Goal: Task Accomplishment & Management: Manage account settings

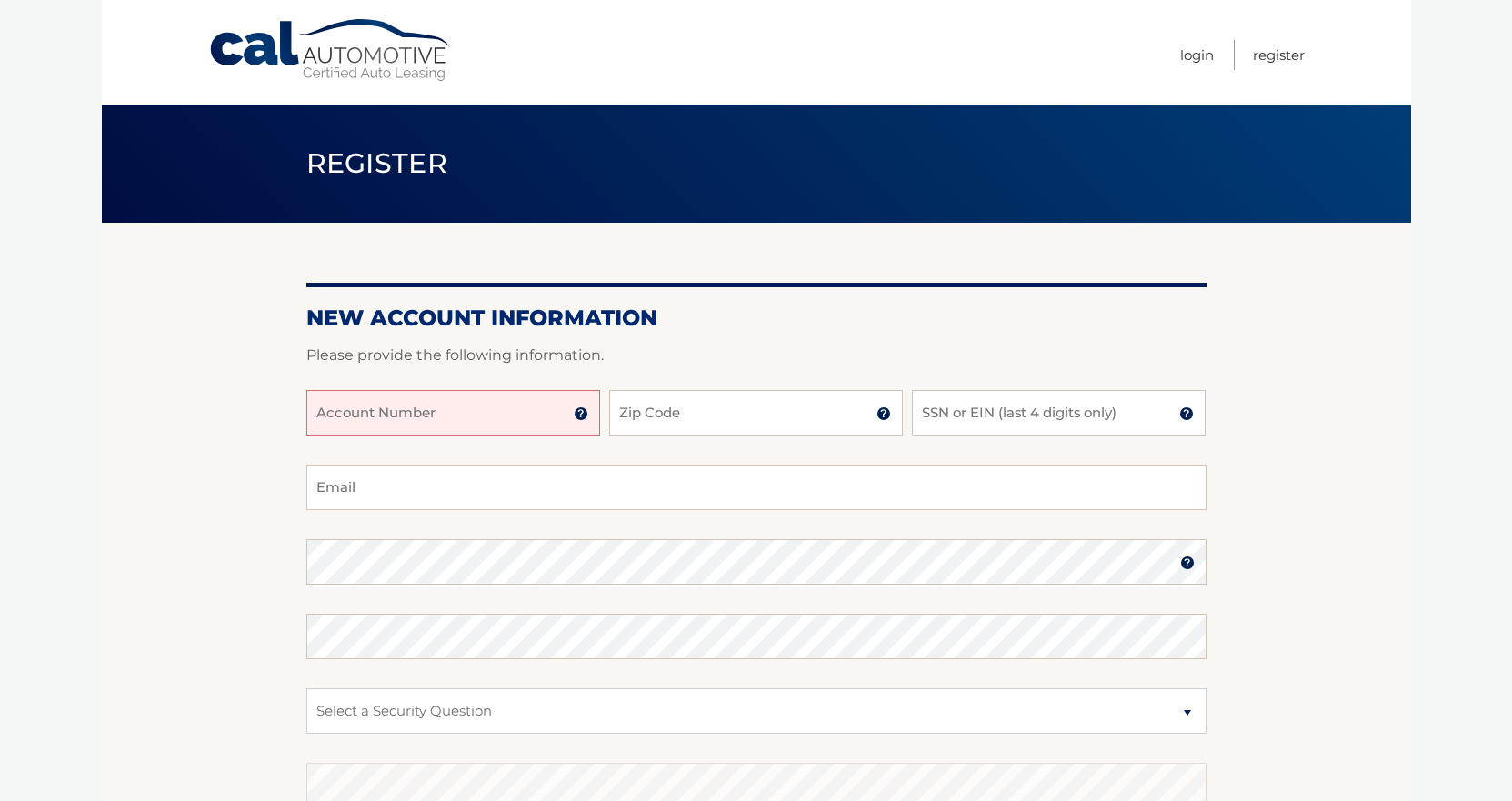
click at [548, 403] on input "Account Number" at bounding box center [453, 413] width 294 height 46
click at [583, 412] on img at bounding box center [581, 413] width 15 height 15
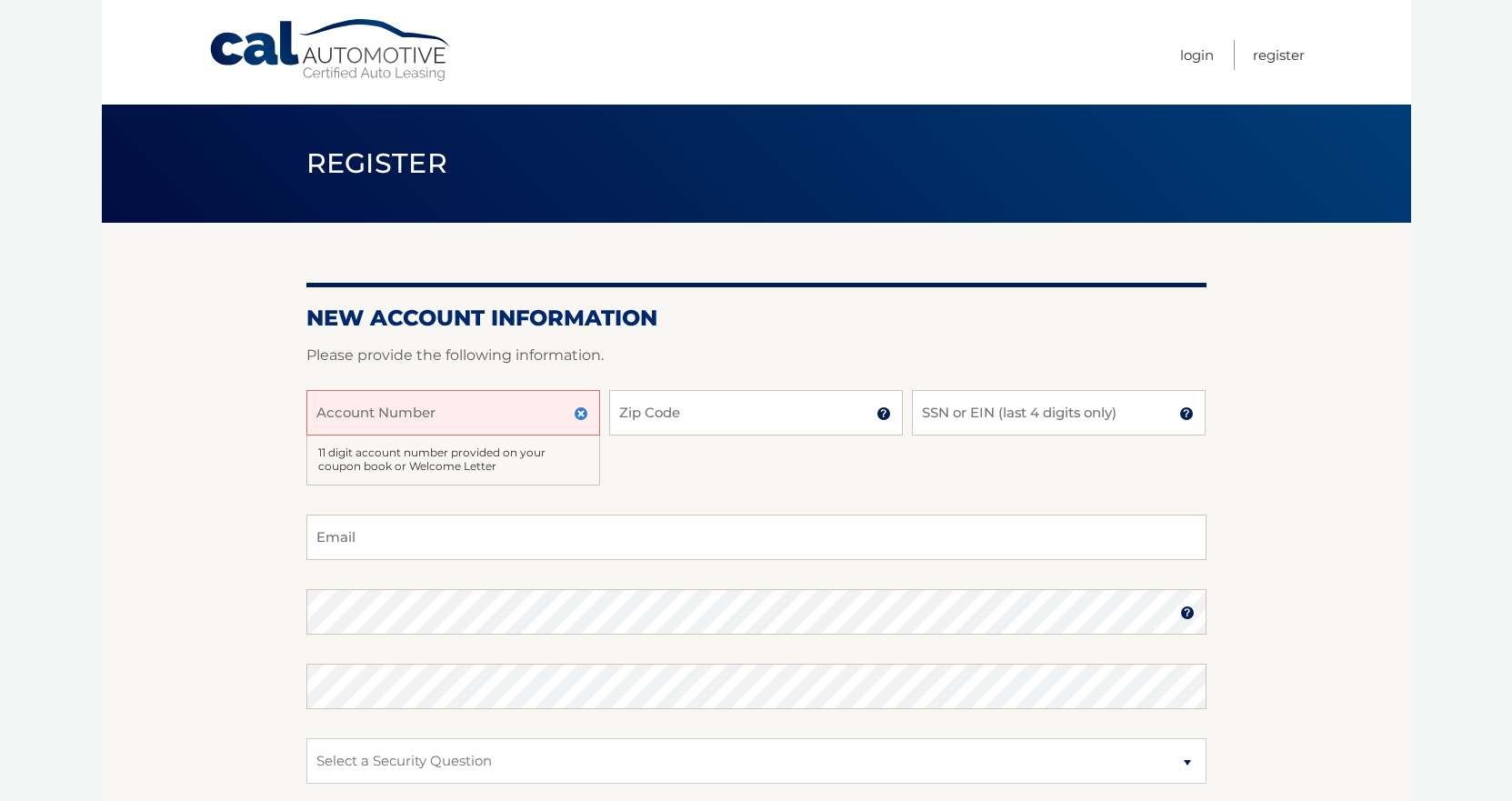
click at [499, 413] on input "Account Number" at bounding box center [453, 413] width 294 height 46
type input "44455981282"
click at [714, 417] on input "Zip Code" at bounding box center [756, 413] width 294 height 46
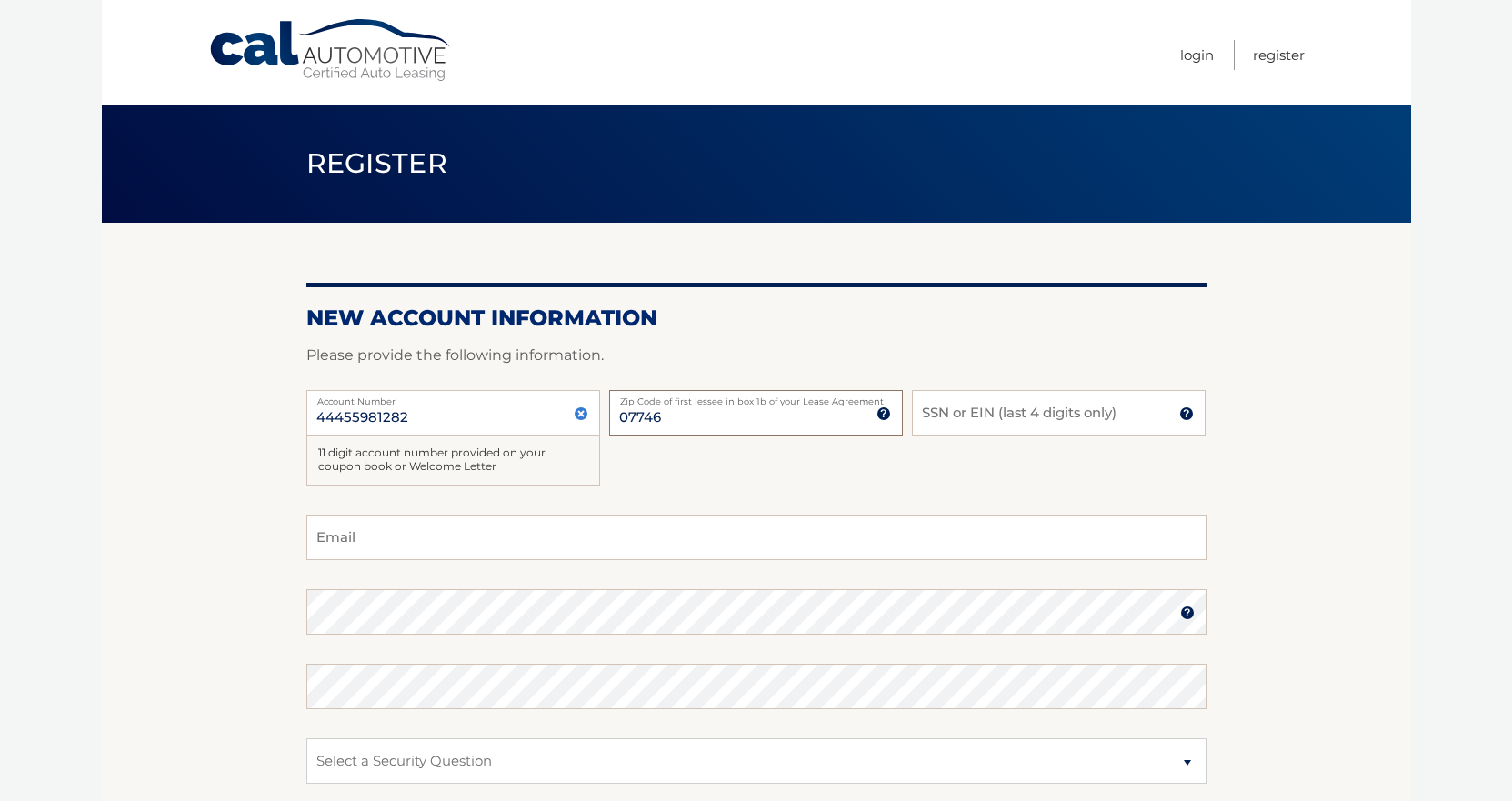
type input "07746"
click at [959, 414] on input "SSN or EIN (last 4 digits only)" at bounding box center [1059, 413] width 294 height 46
type input "1255"
click at [967, 544] on input "Email" at bounding box center [757, 537] width 901 height 46
type input "lizot@unlockingpotentialpc.com"
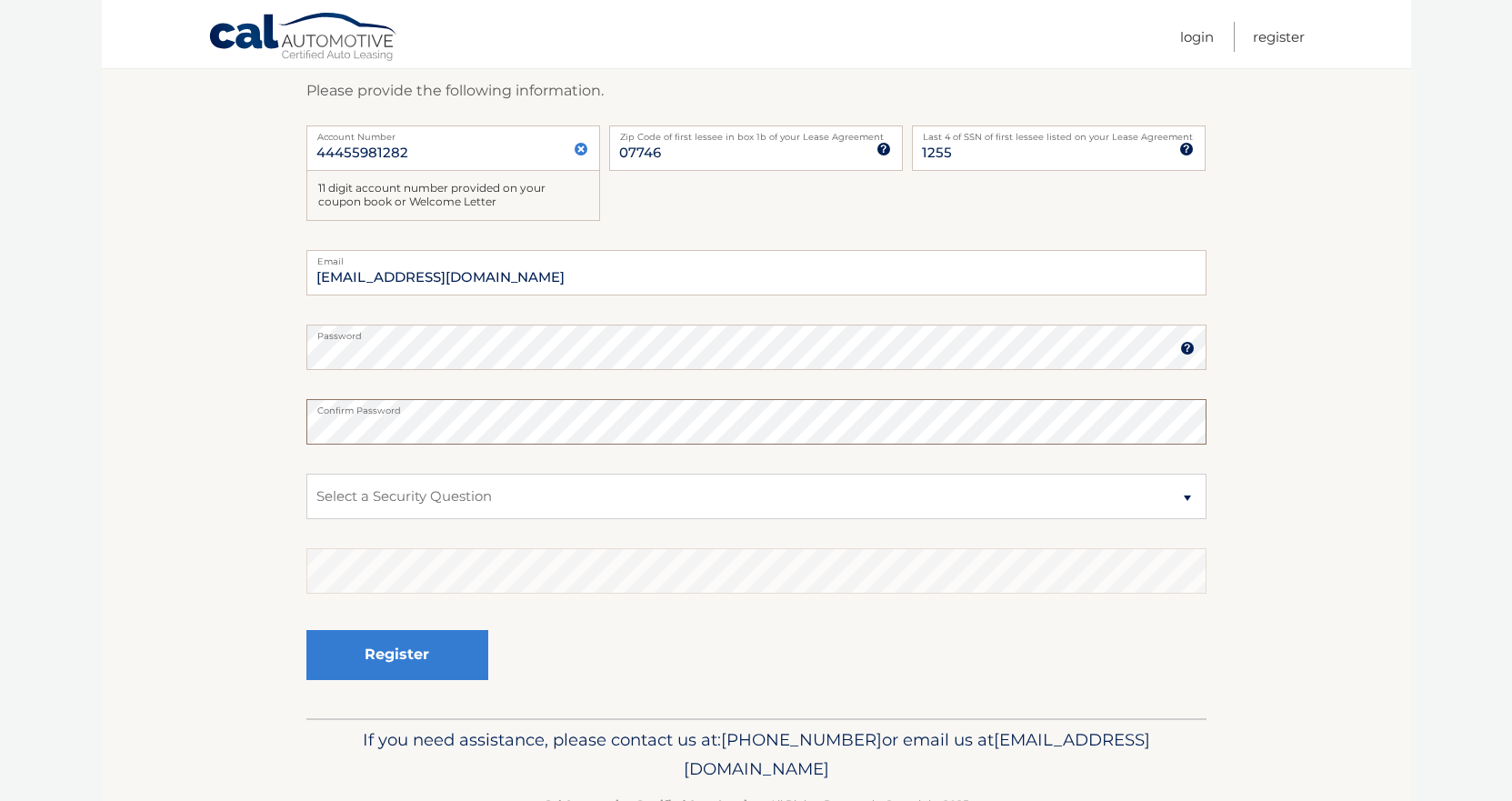
scroll to position [273, 0]
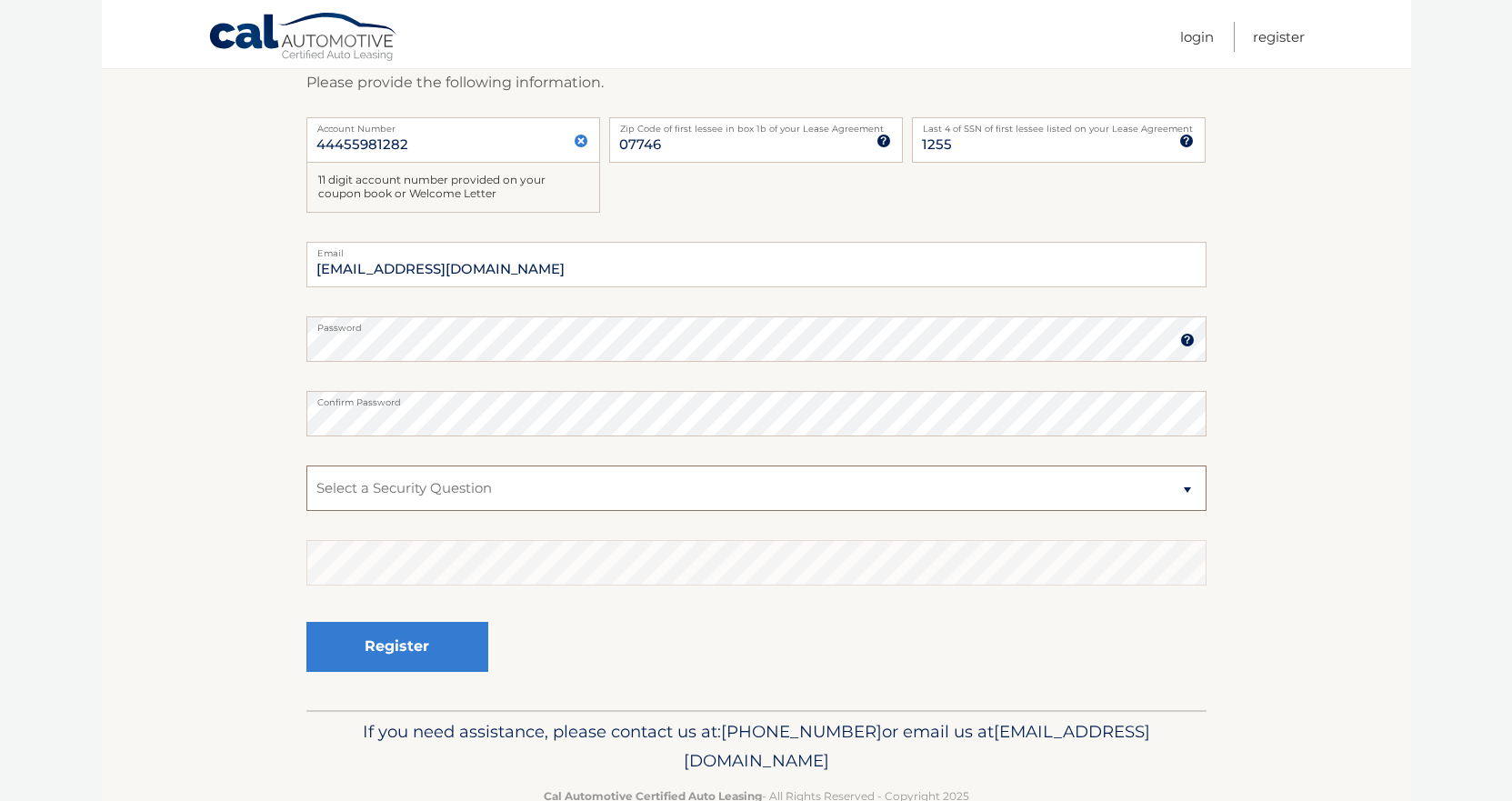
click at [518, 481] on select "Select a Security Question What was the name of your elementary school? What is…" at bounding box center [757, 488] width 901 height 46
select select "1"
click at [307, 465] on select "Select a Security Question What was the name of your elementary school? What is…" at bounding box center [757, 488] width 901 height 46
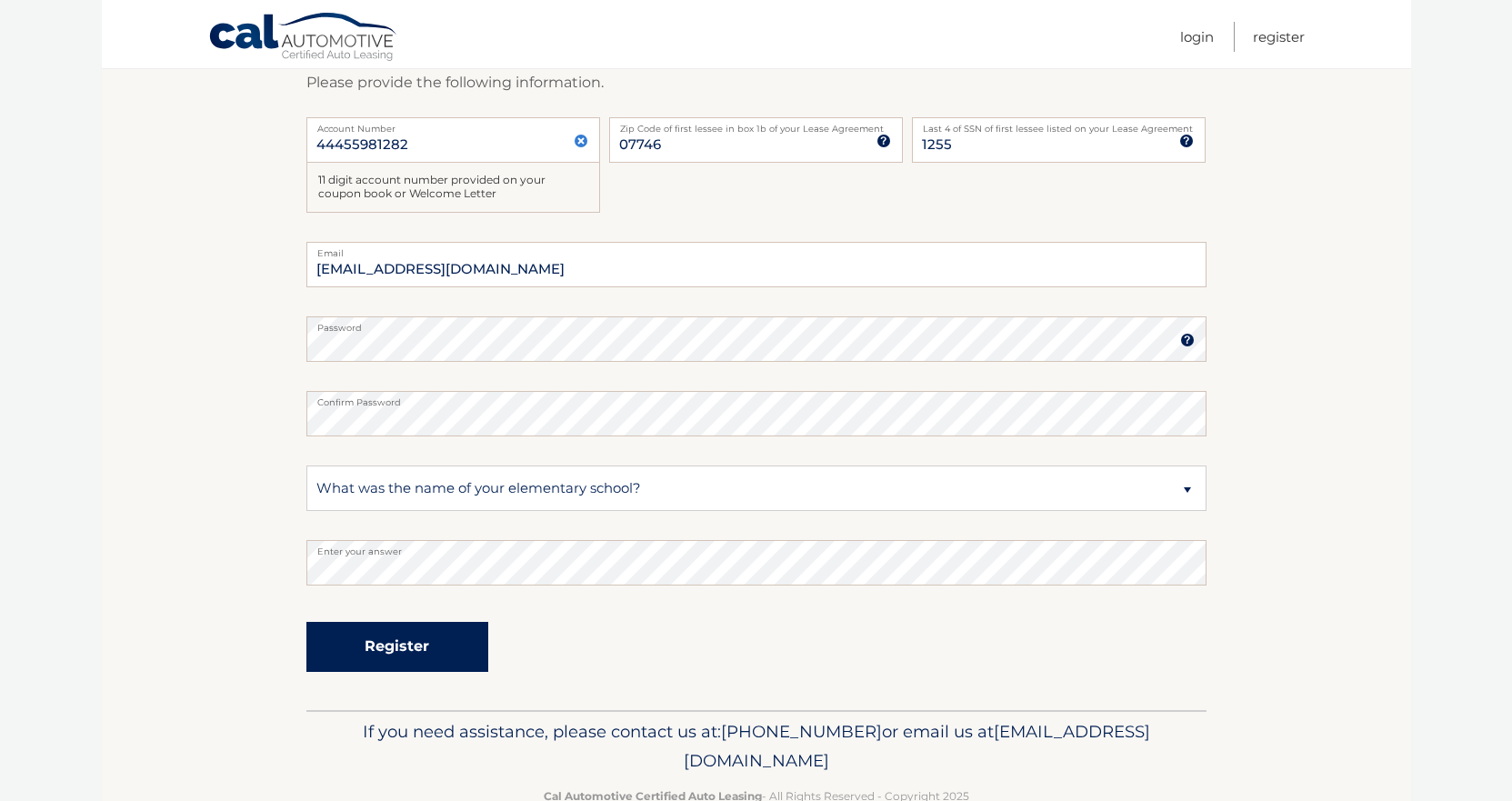
click at [443, 652] on button "Register" at bounding box center [397, 647] width 182 height 50
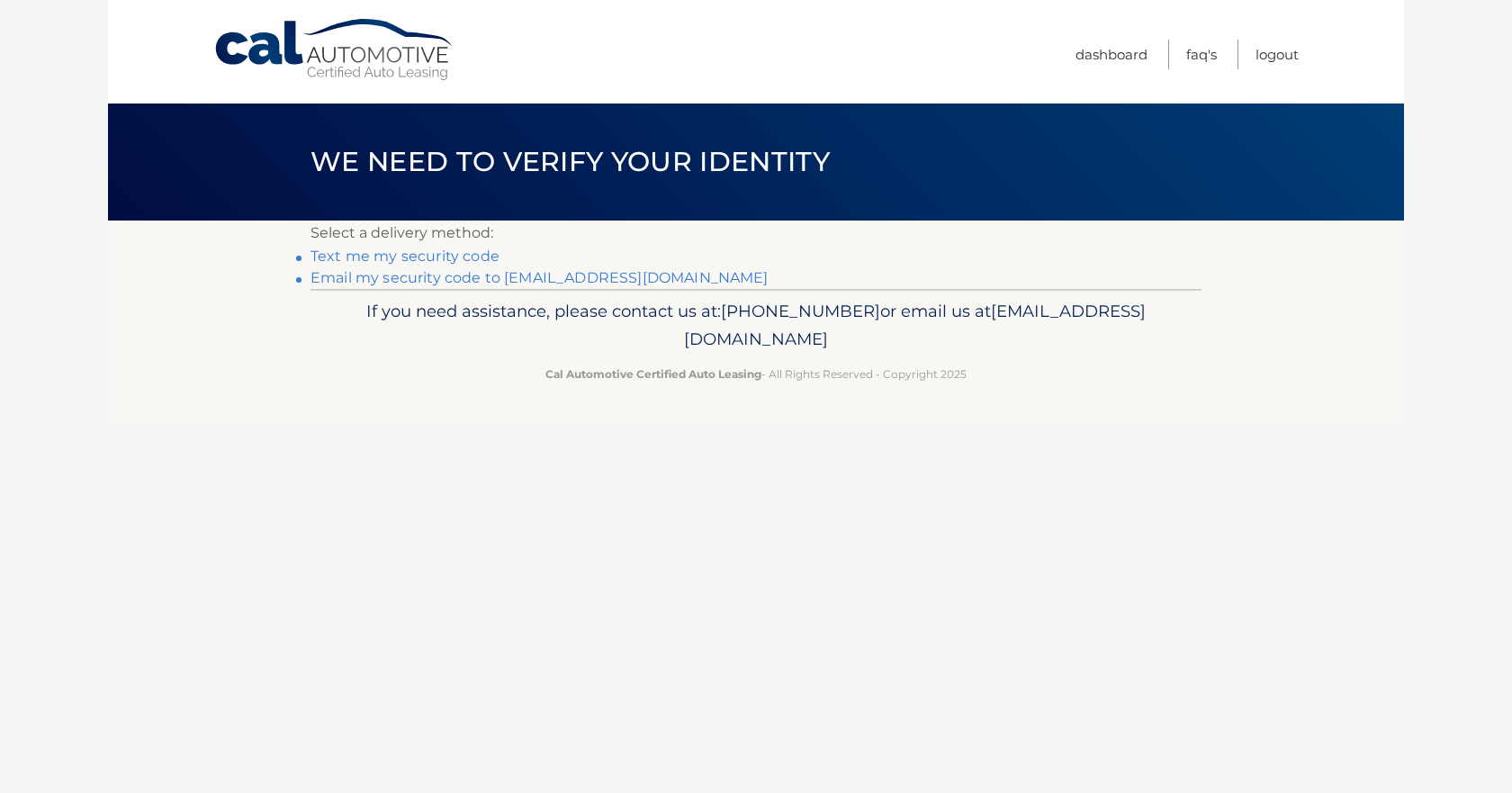
click at [441, 255] on link "Text me my security code" at bounding box center [404, 255] width 189 height 17
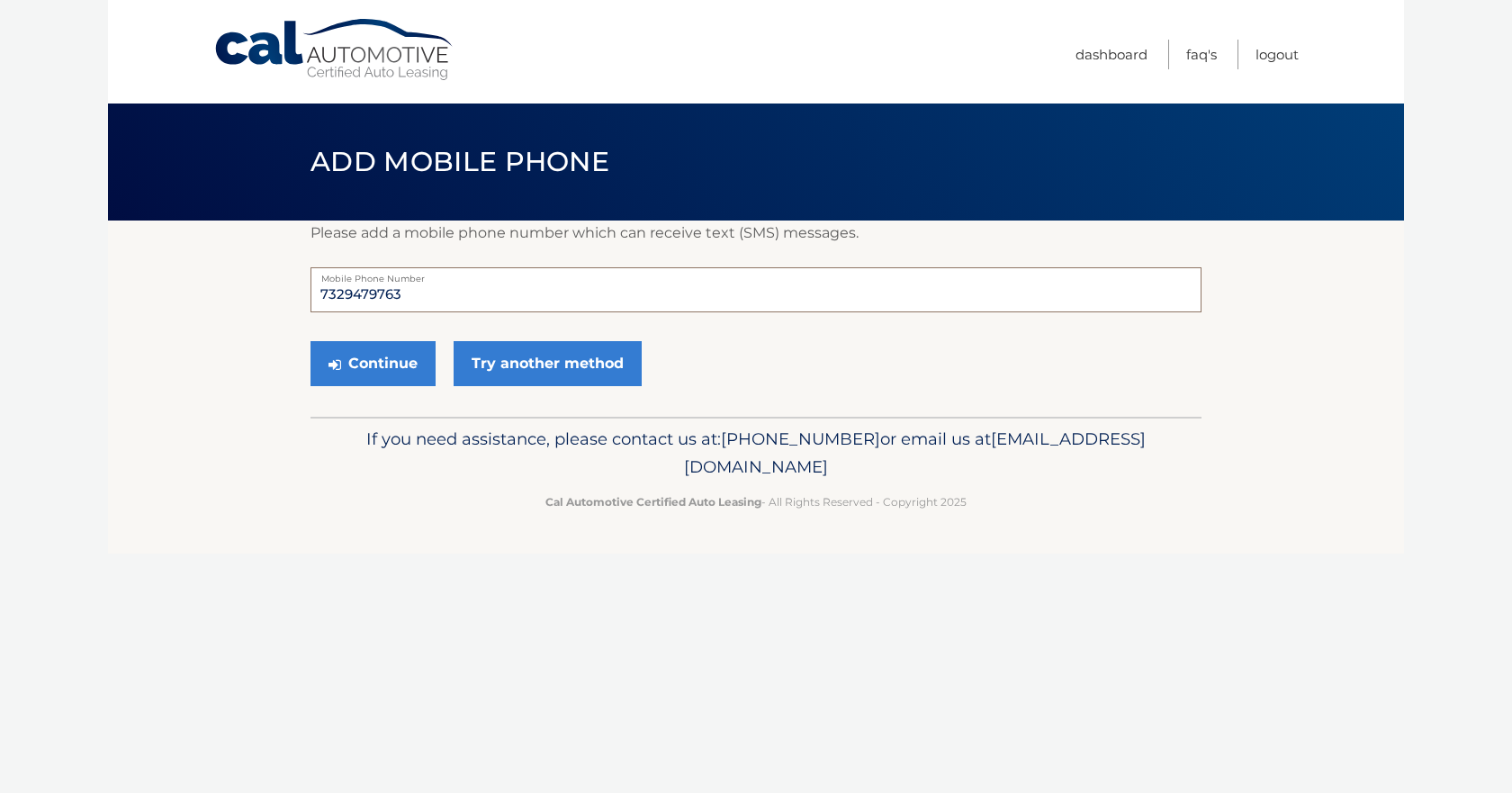
click at [405, 296] on input "7329479763" at bounding box center [756, 290] width 891 height 45
type input "7329479762"
click at [379, 363] on button "Continue" at bounding box center [373, 364] width 126 height 45
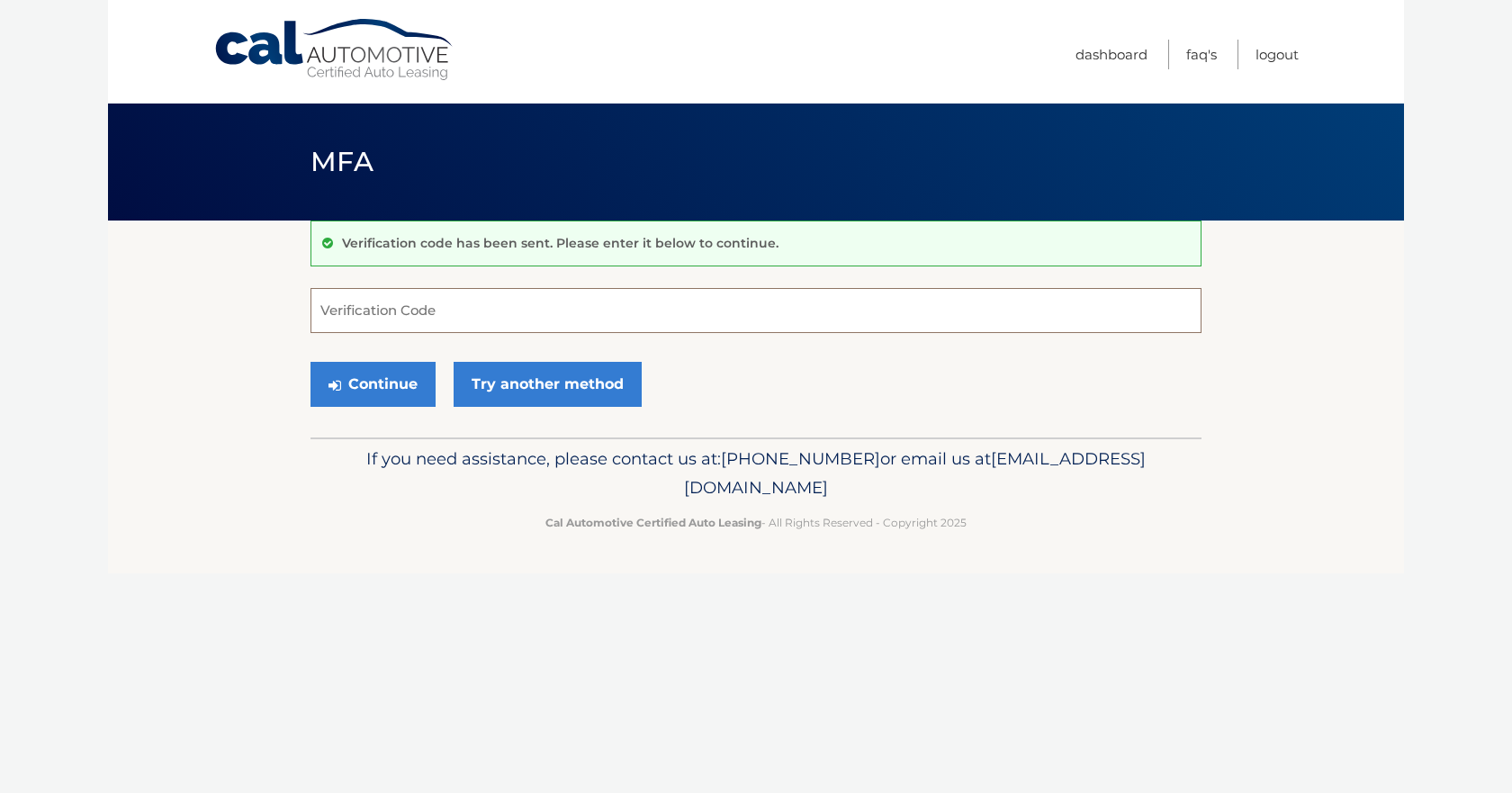
click at [383, 308] on input "Verification Code" at bounding box center [756, 310] width 891 height 45
type input "396357"
click at [367, 387] on button "Continue" at bounding box center [373, 385] width 126 height 45
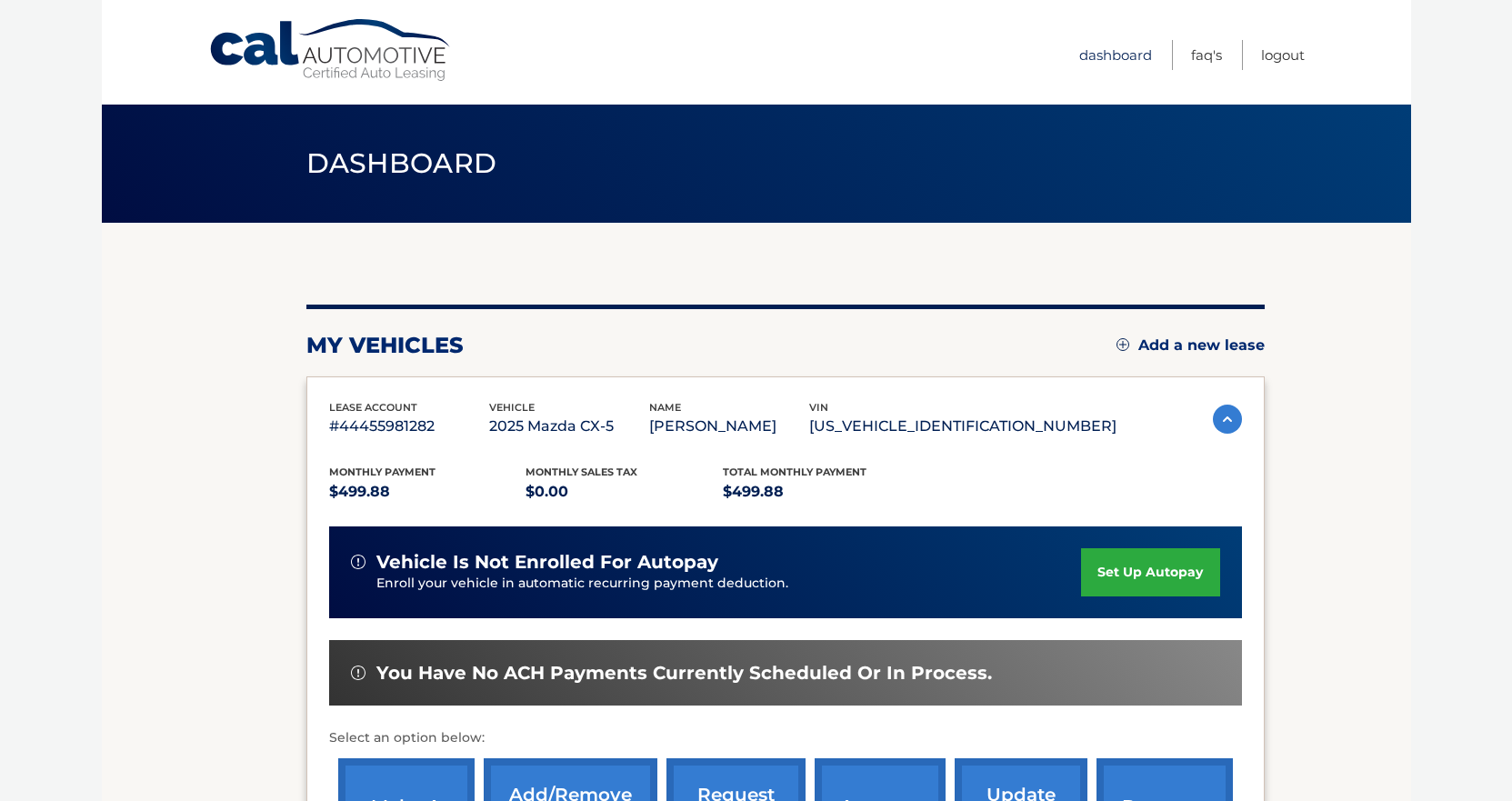
click at [1132, 54] on link "Dashboard" at bounding box center [1116, 55] width 73 height 30
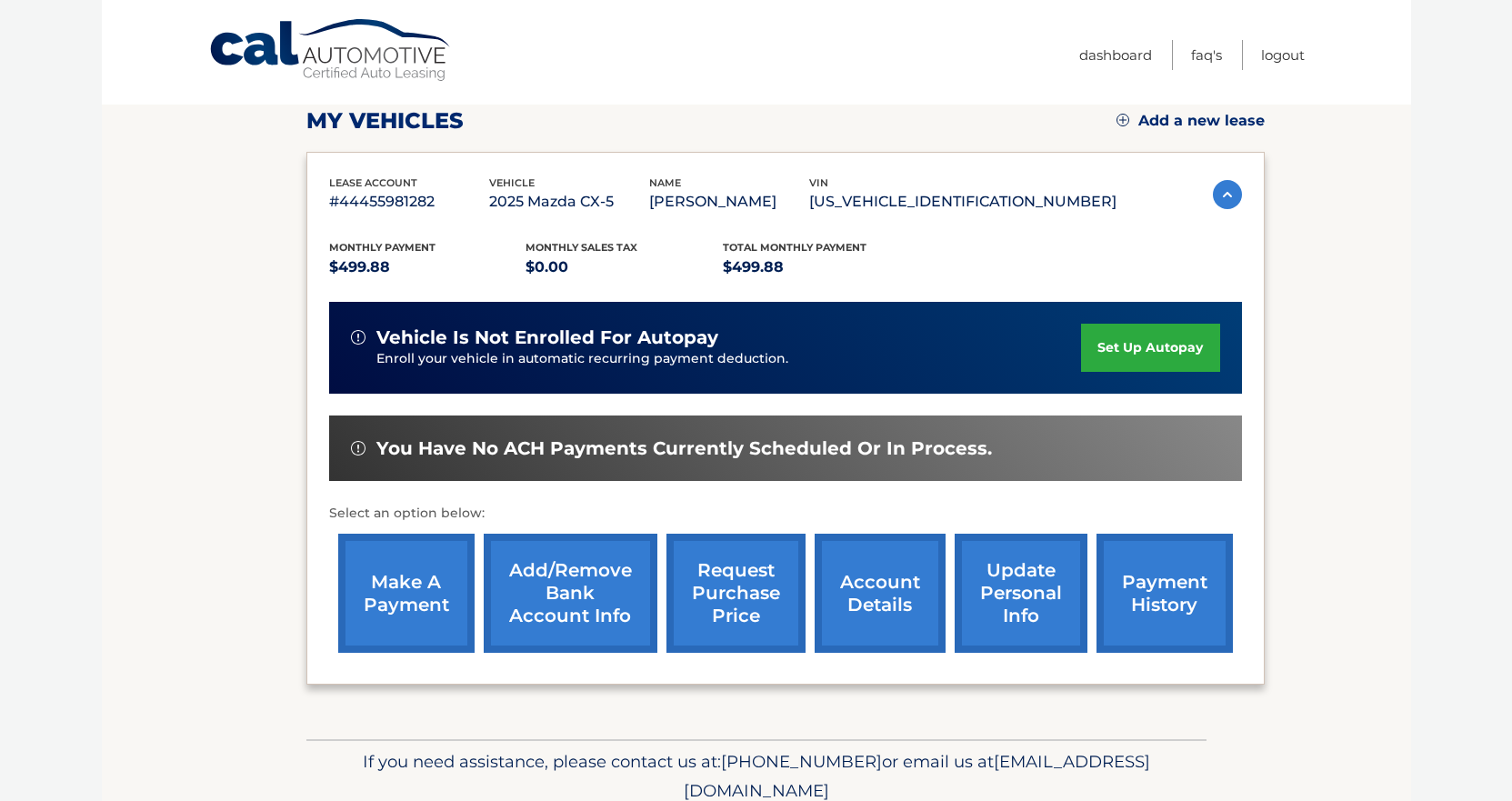
scroll to position [273, 0]
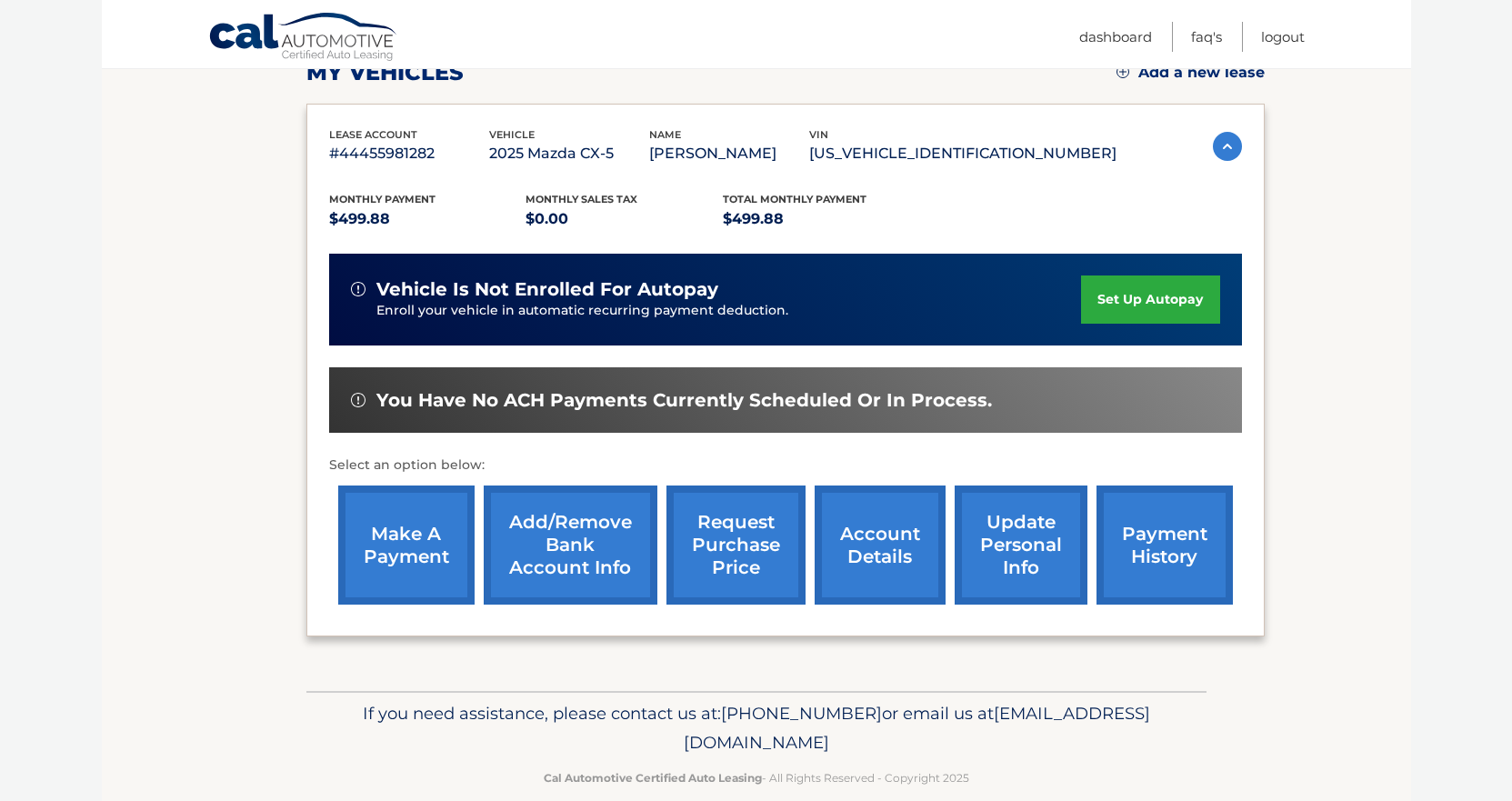
click at [417, 563] on link "make a payment" at bounding box center [406, 544] width 137 height 119
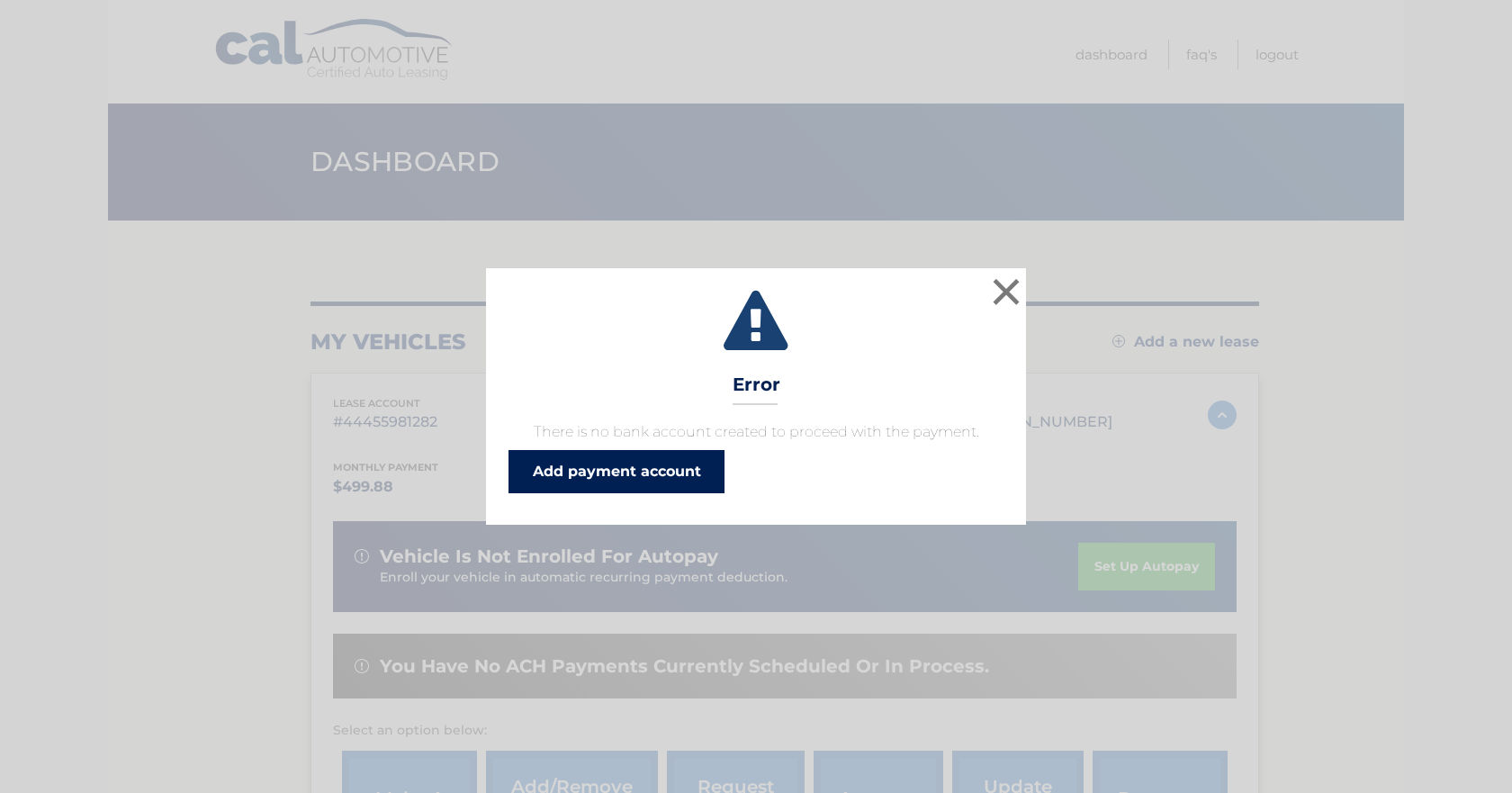
click at [648, 479] on link "Add payment account" at bounding box center [617, 472] width 216 height 44
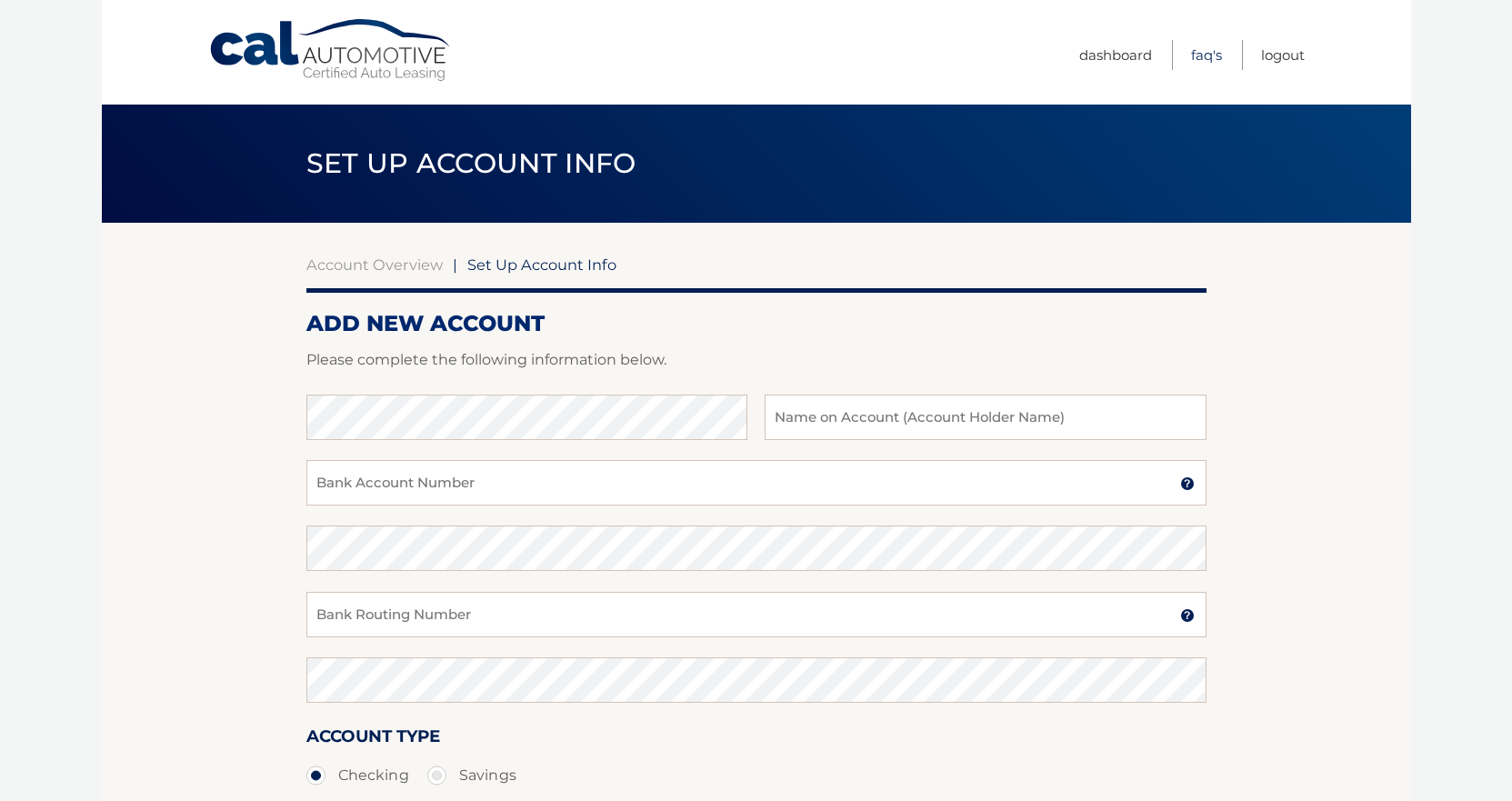
click at [1206, 55] on link "FAQ's" at bounding box center [1206, 55] width 31 height 30
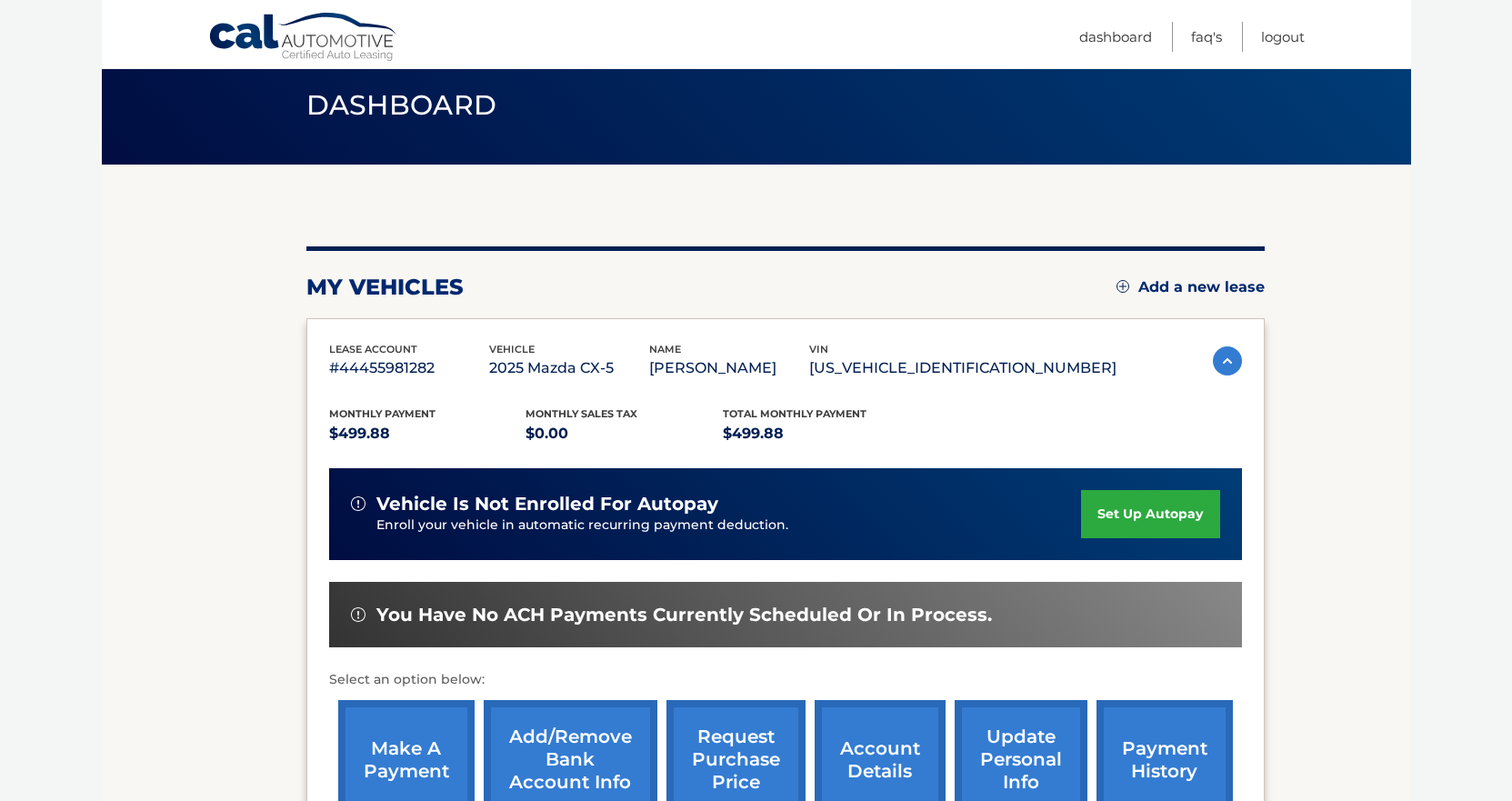
scroll to position [182, 0]
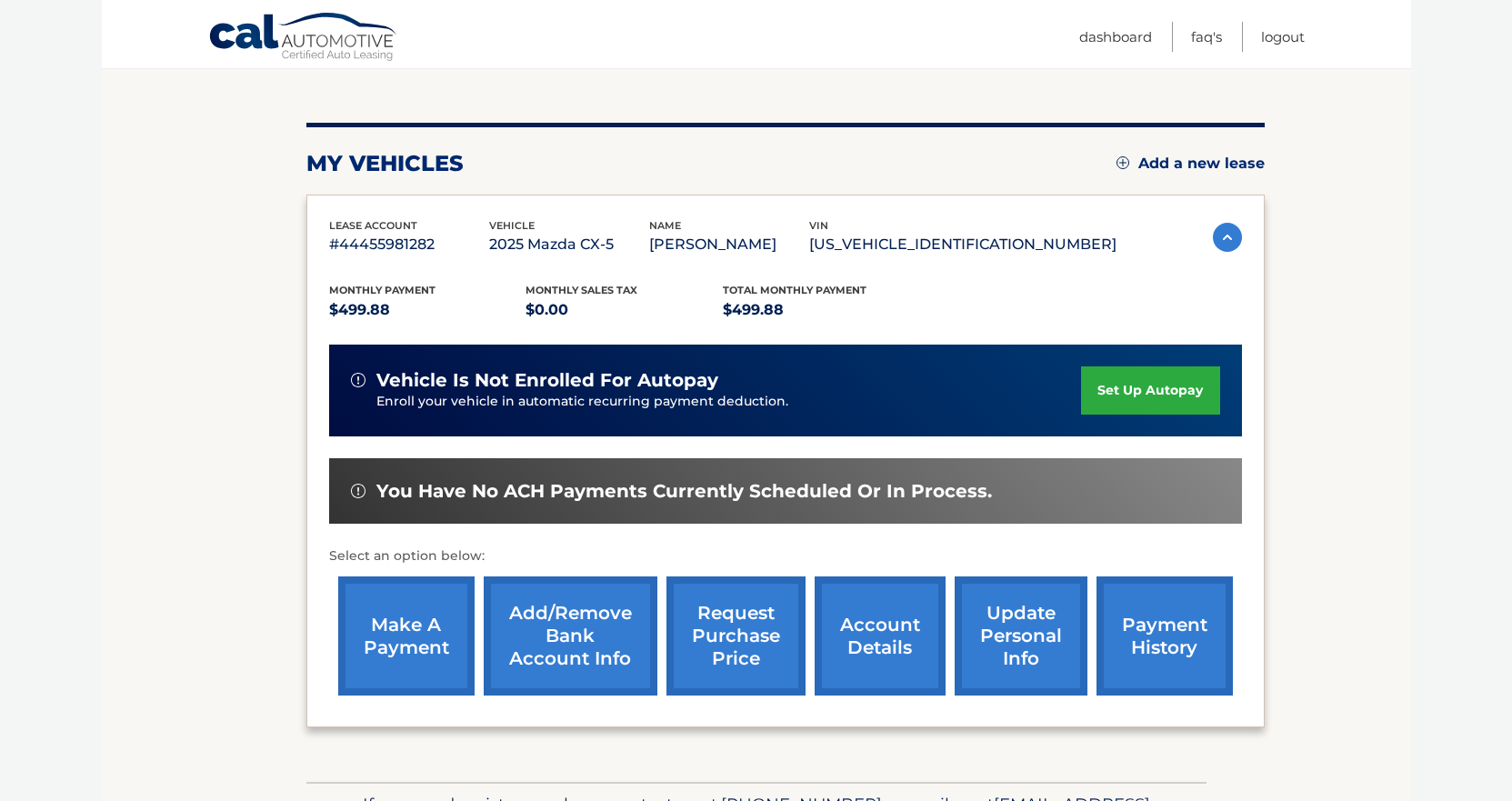
click at [1135, 398] on link "set up autopay" at bounding box center [1150, 391] width 138 height 48
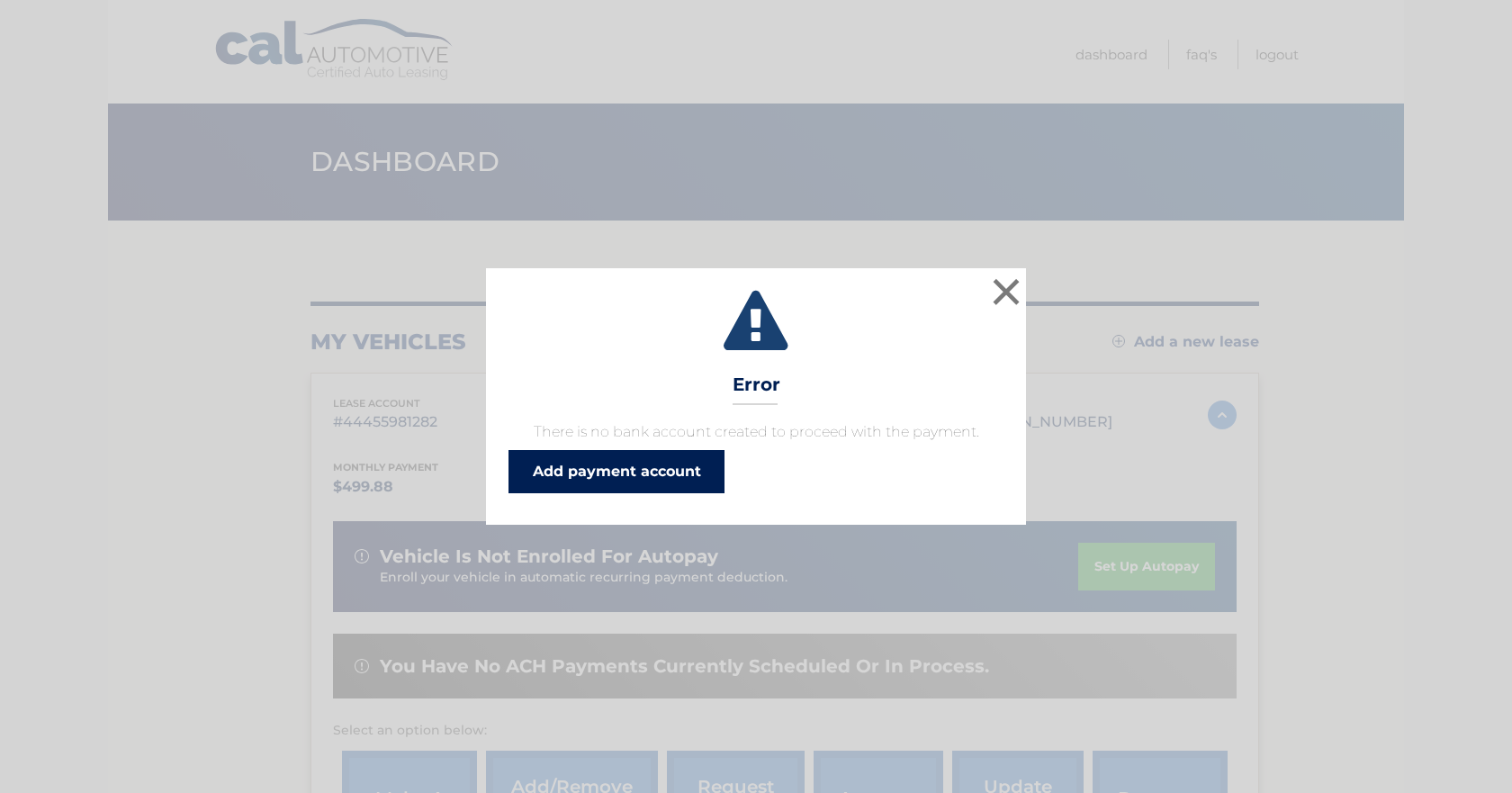
click at [618, 459] on link "Add payment account" at bounding box center [617, 472] width 216 height 44
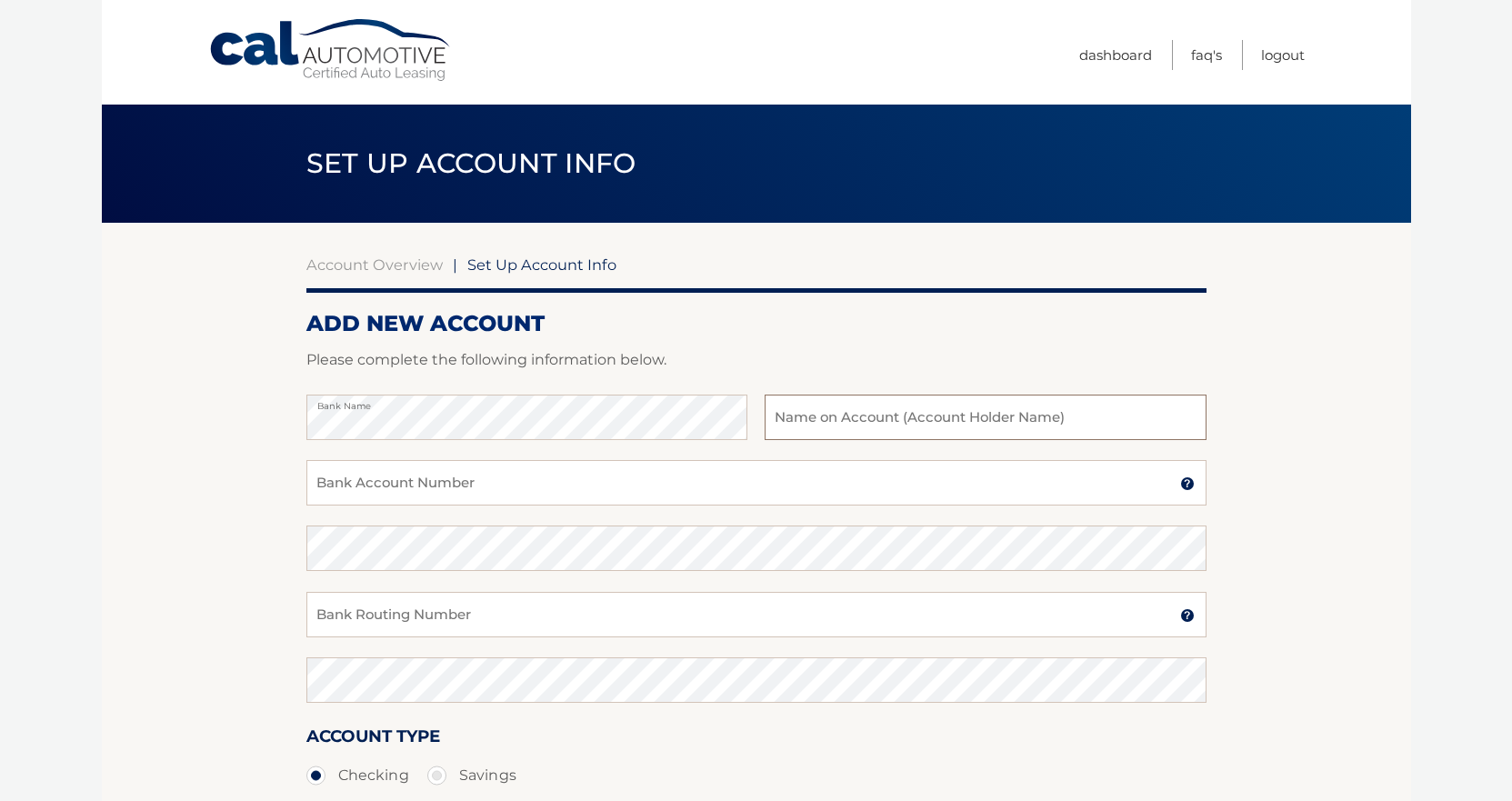
click at [839, 422] on input "text" at bounding box center [986, 417] width 441 height 46
type input "E"
type input "[PERSON_NAME]"
click at [682, 497] on input "Bank Account Number" at bounding box center [757, 483] width 901 height 46
click at [591, 476] on input "Bank Account Number" at bounding box center [757, 483] width 901 height 46
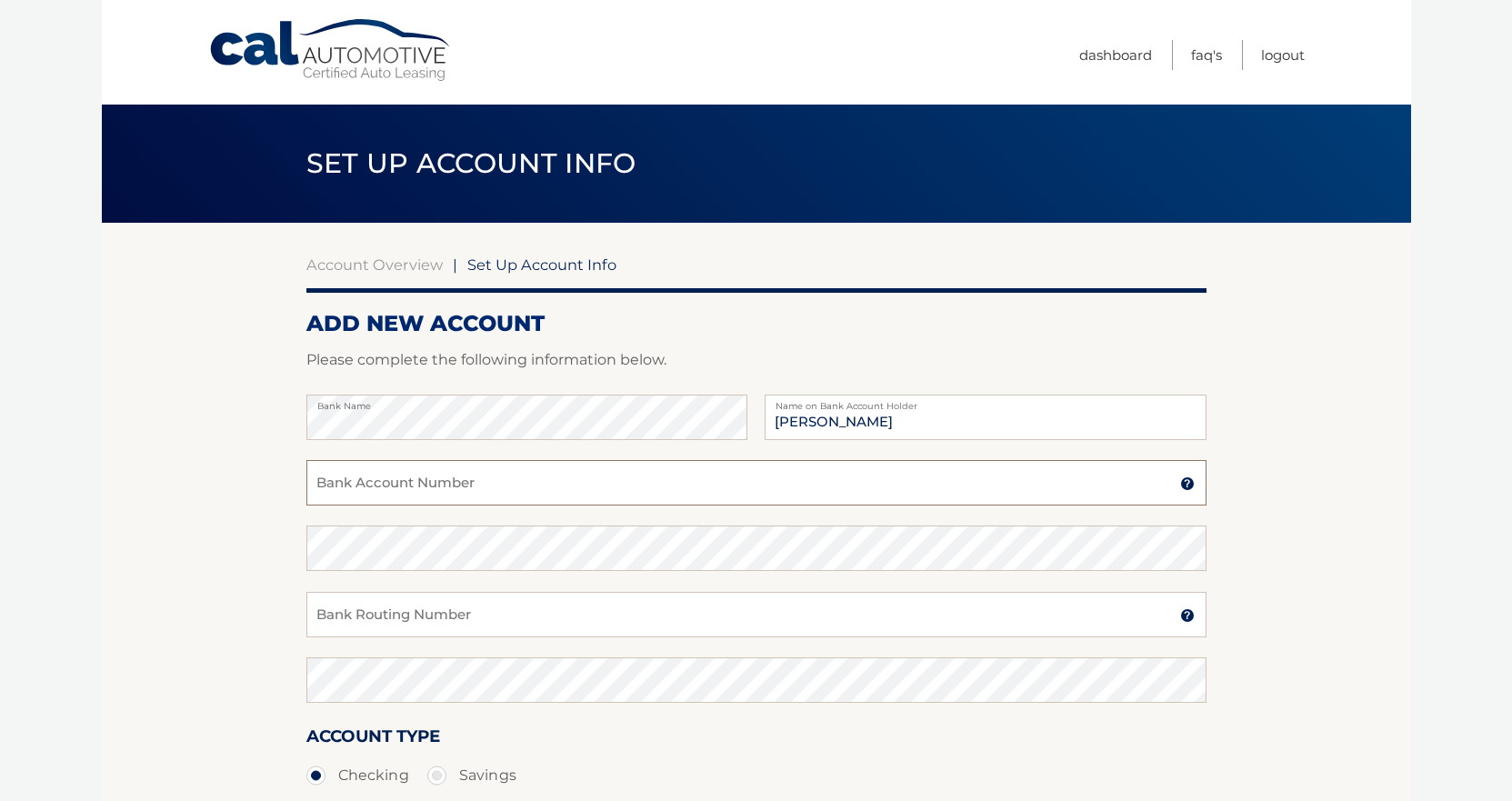
paste input "6862951016"
type input "6862951016"
click at [425, 617] on input "Bank Routing Number" at bounding box center [757, 615] width 901 height 46
paste input "021200025"
type input "021200025"
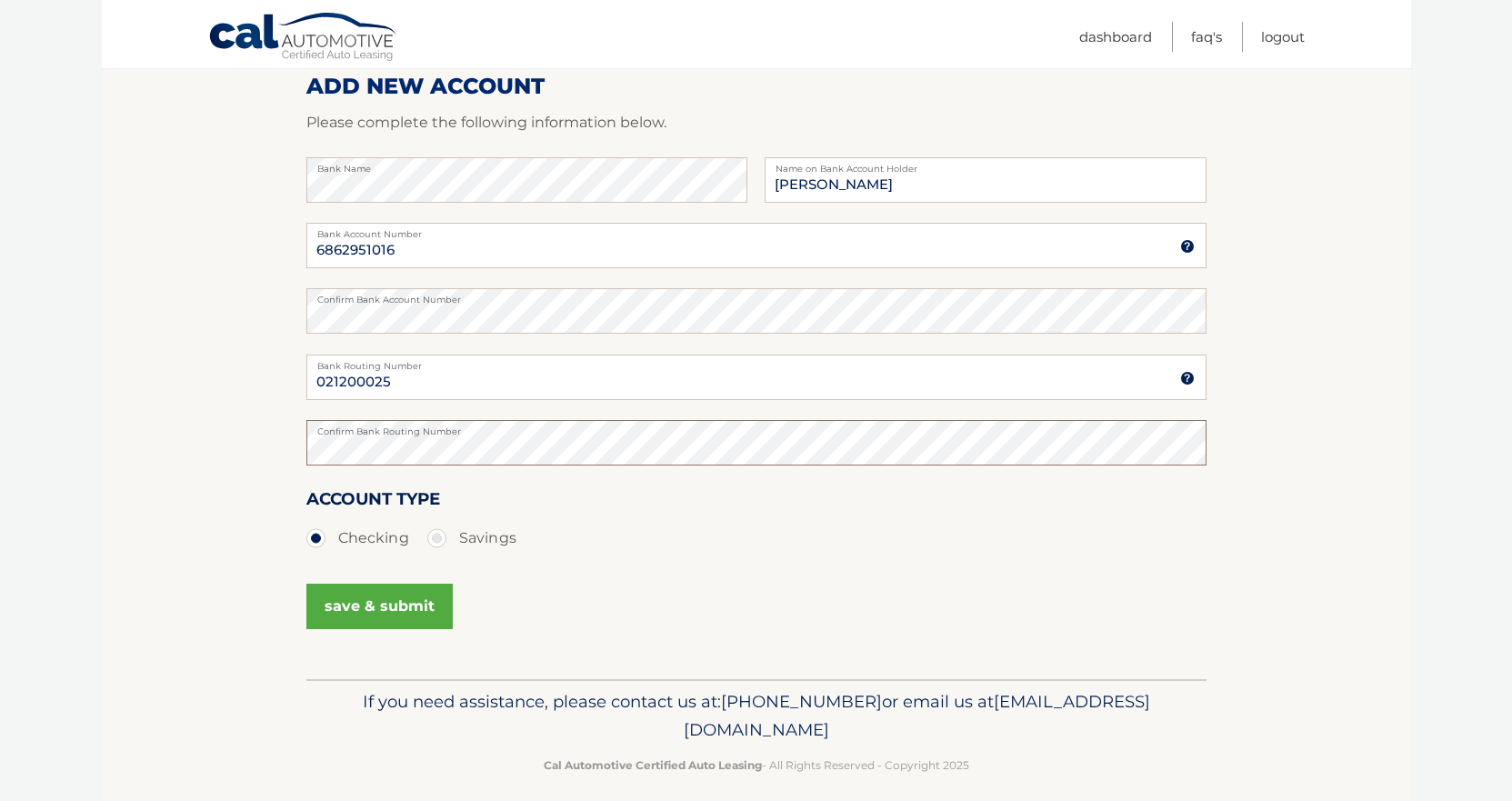
scroll to position [254, 0]
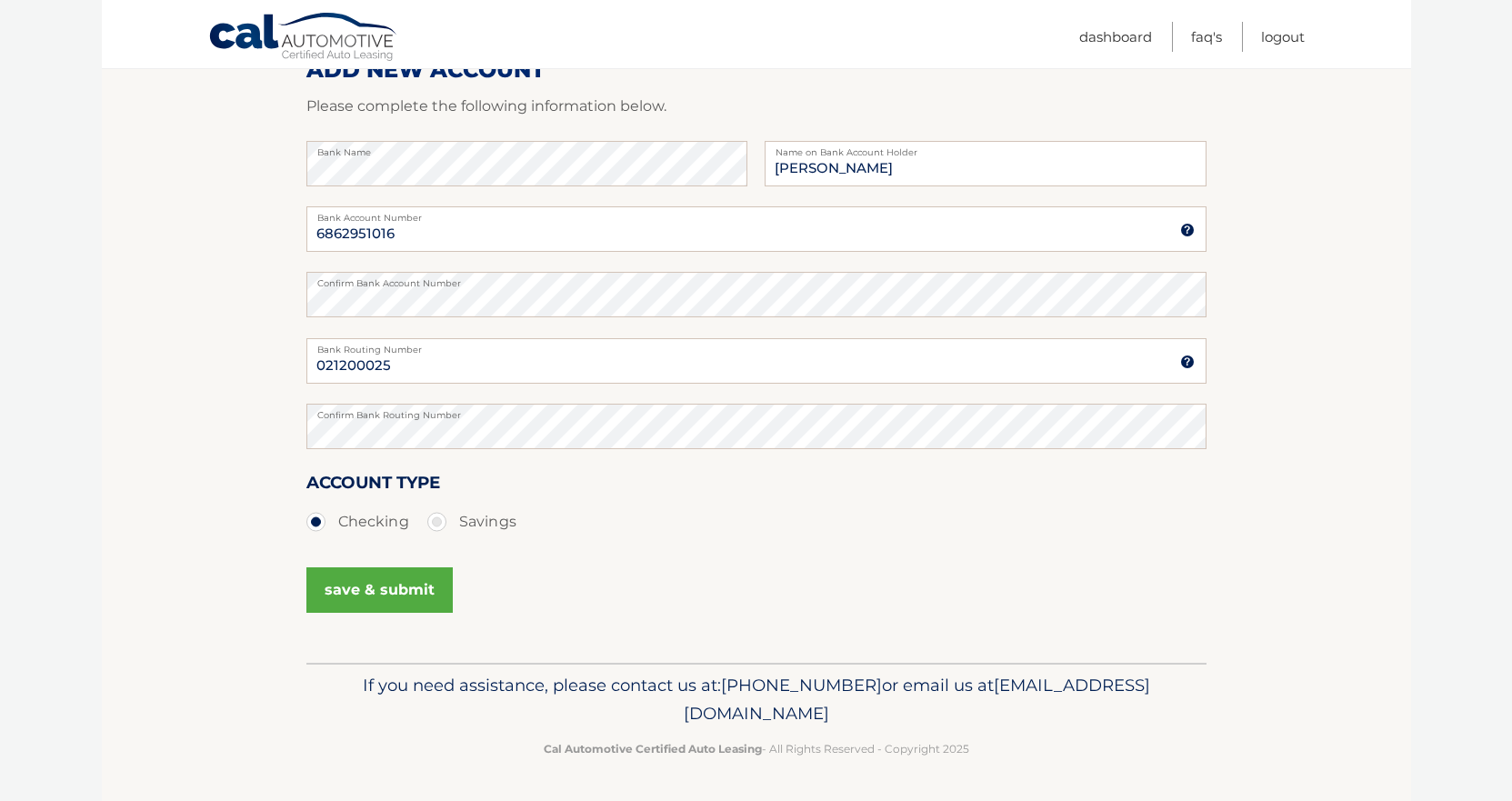
click at [371, 588] on button "save & submit" at bounding box center [379, 590] width 147 height 46
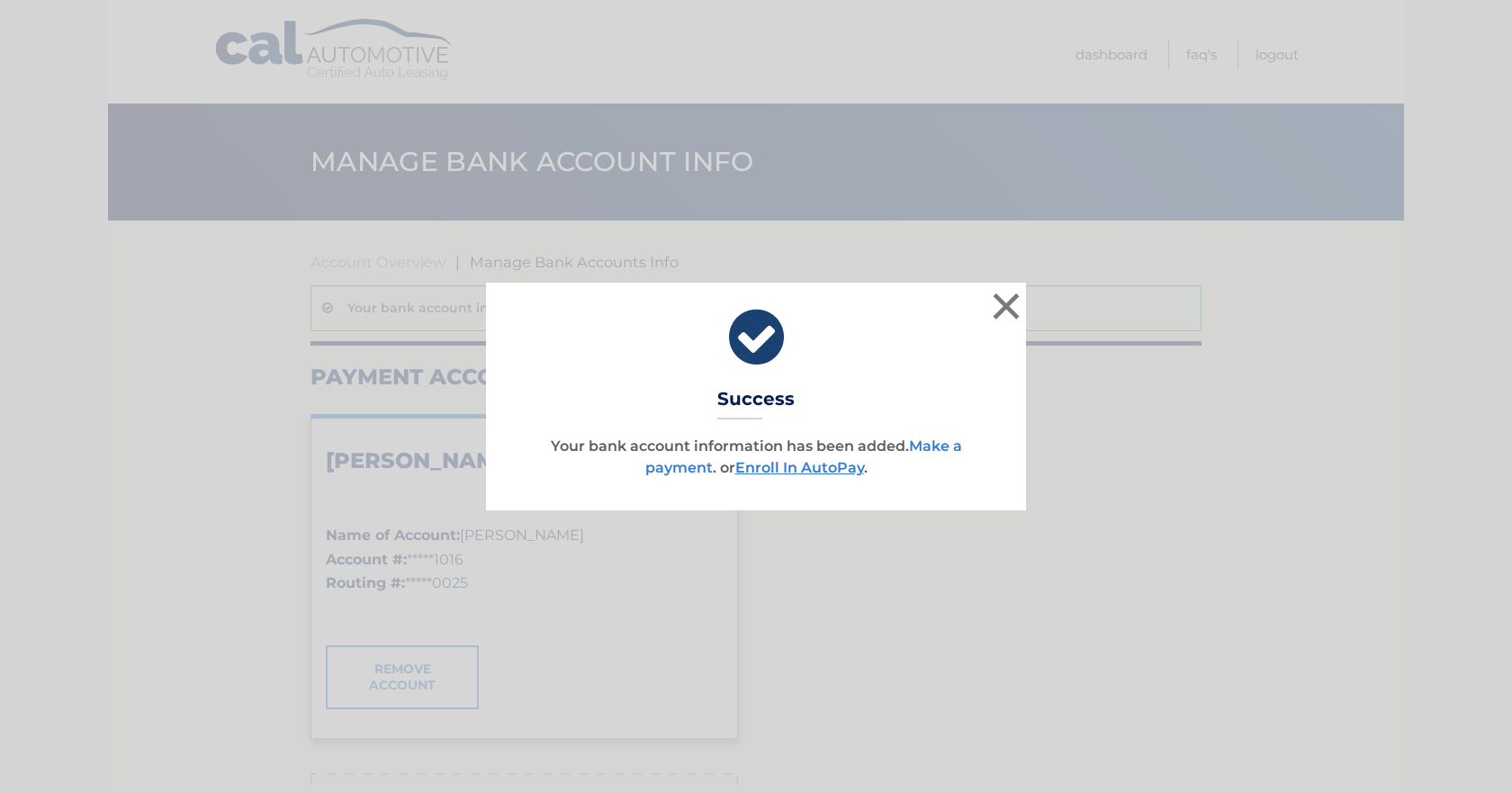
click at [694, 466] on link "Make a payment" at bounding box center [803, 457] width 317 height 39
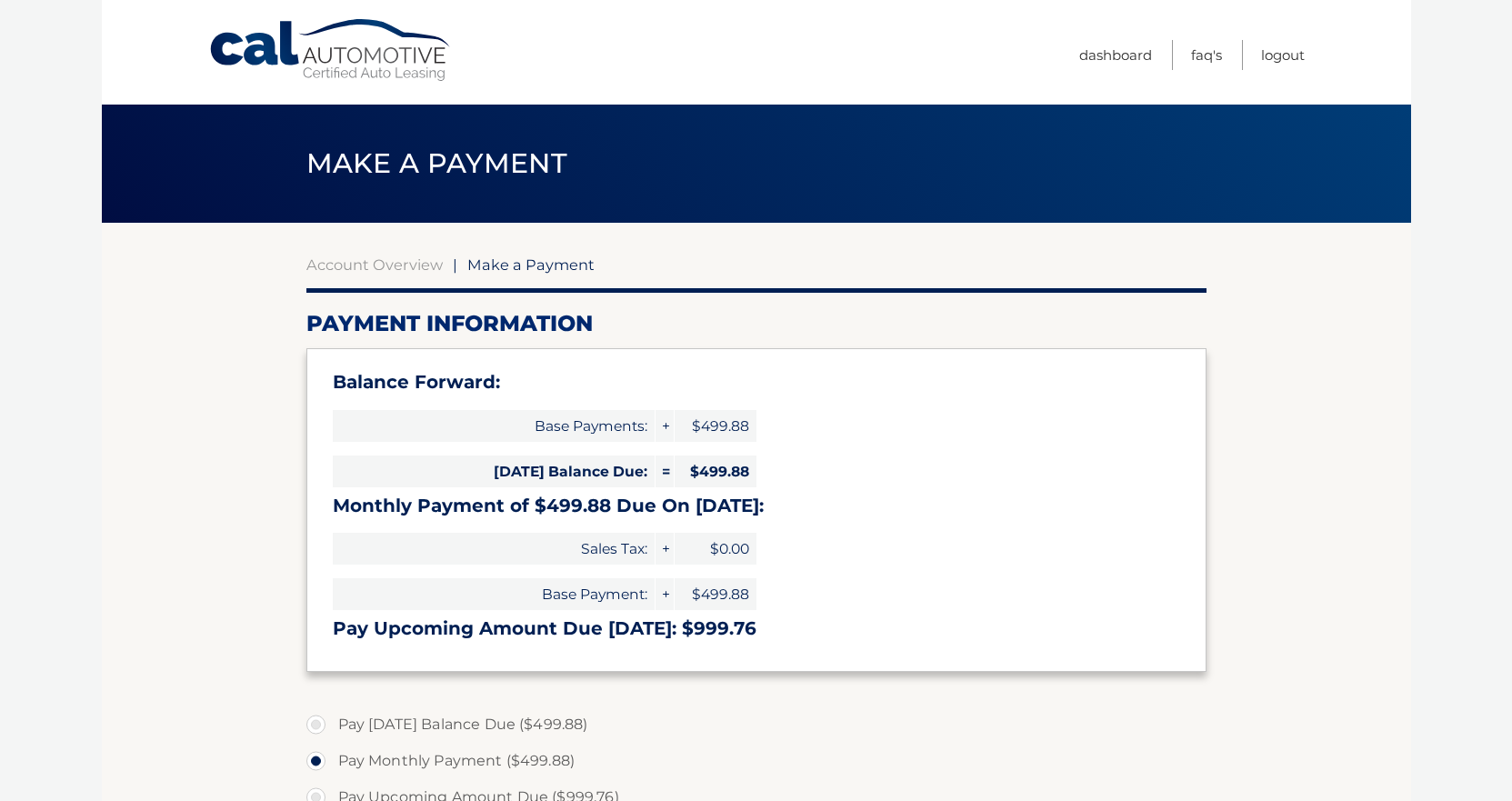
select select "M2EyNjRlOTUtMzNkMy00N2NmLTk4MzgtYjdlYTlkYmRkNjgz"
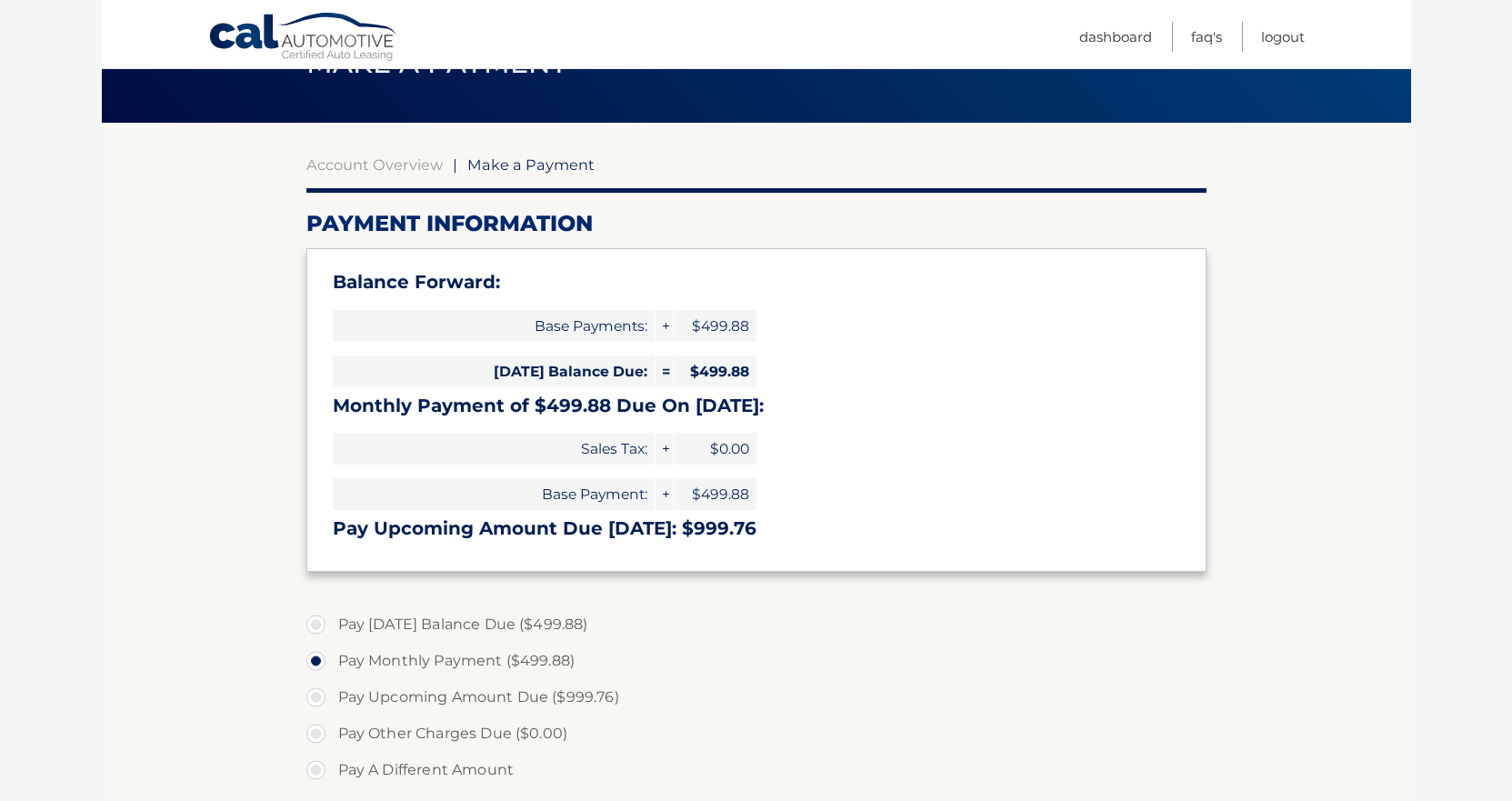
scroll to position [182, 0]
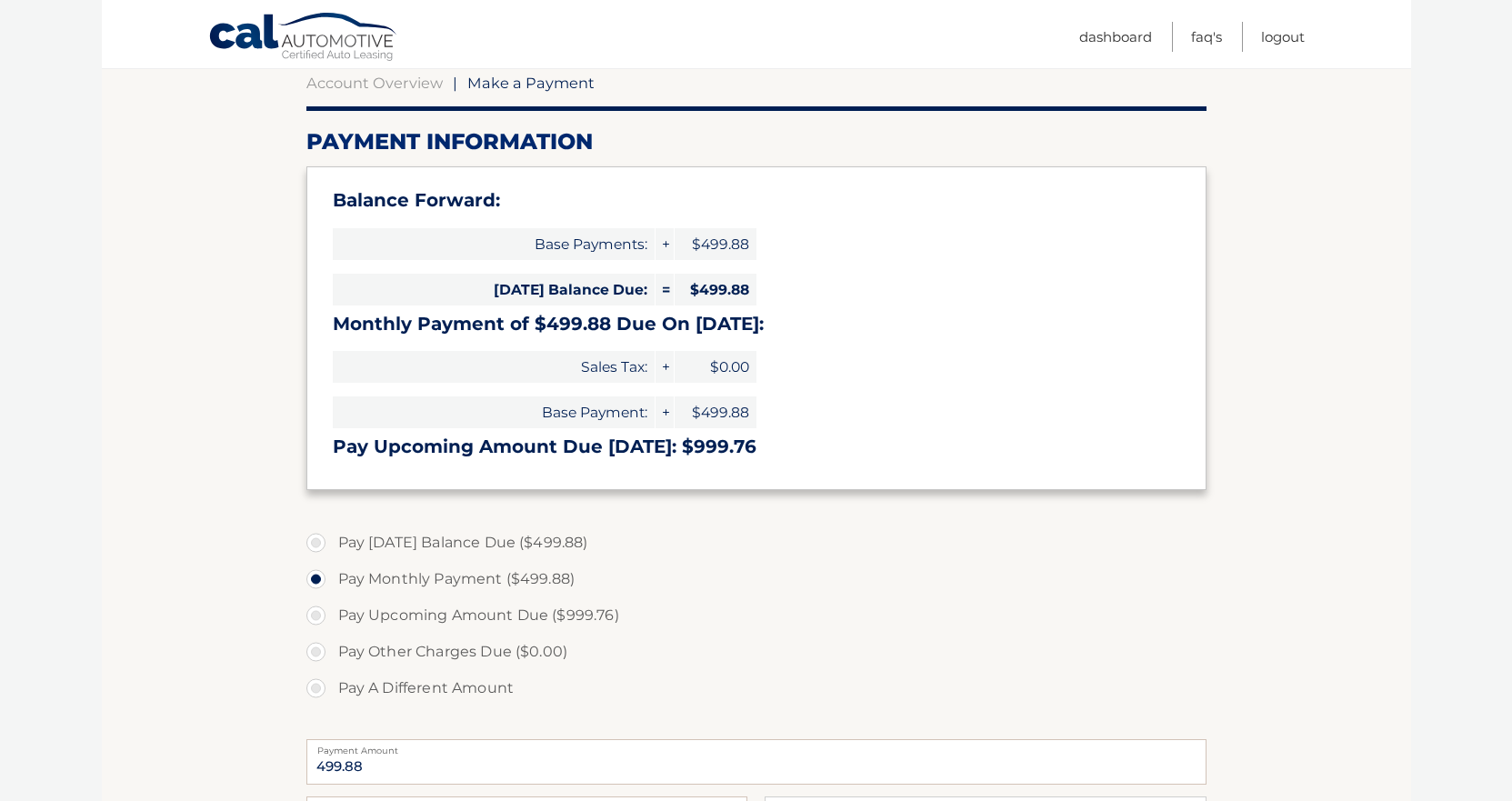
click at [327, 541] on label "Pay [DATE] Balance Due ($499.88)" at bounding box center [757, 542] width 901 height 36
click at [327, 541] on input "Pay [DATE] Balance Due ($499.88)" at bounding box center [323, 538] width 18 height 29
radio input "true"
click at [316, 583] on label "Pay Monthly Payment ($499.88)" at bounding box center [757, 579] width 901 height 36
click at [316, 583] on input "Pay Monthly Payment ($499.88)" at bounding box center [323, 575] width 18 height 29
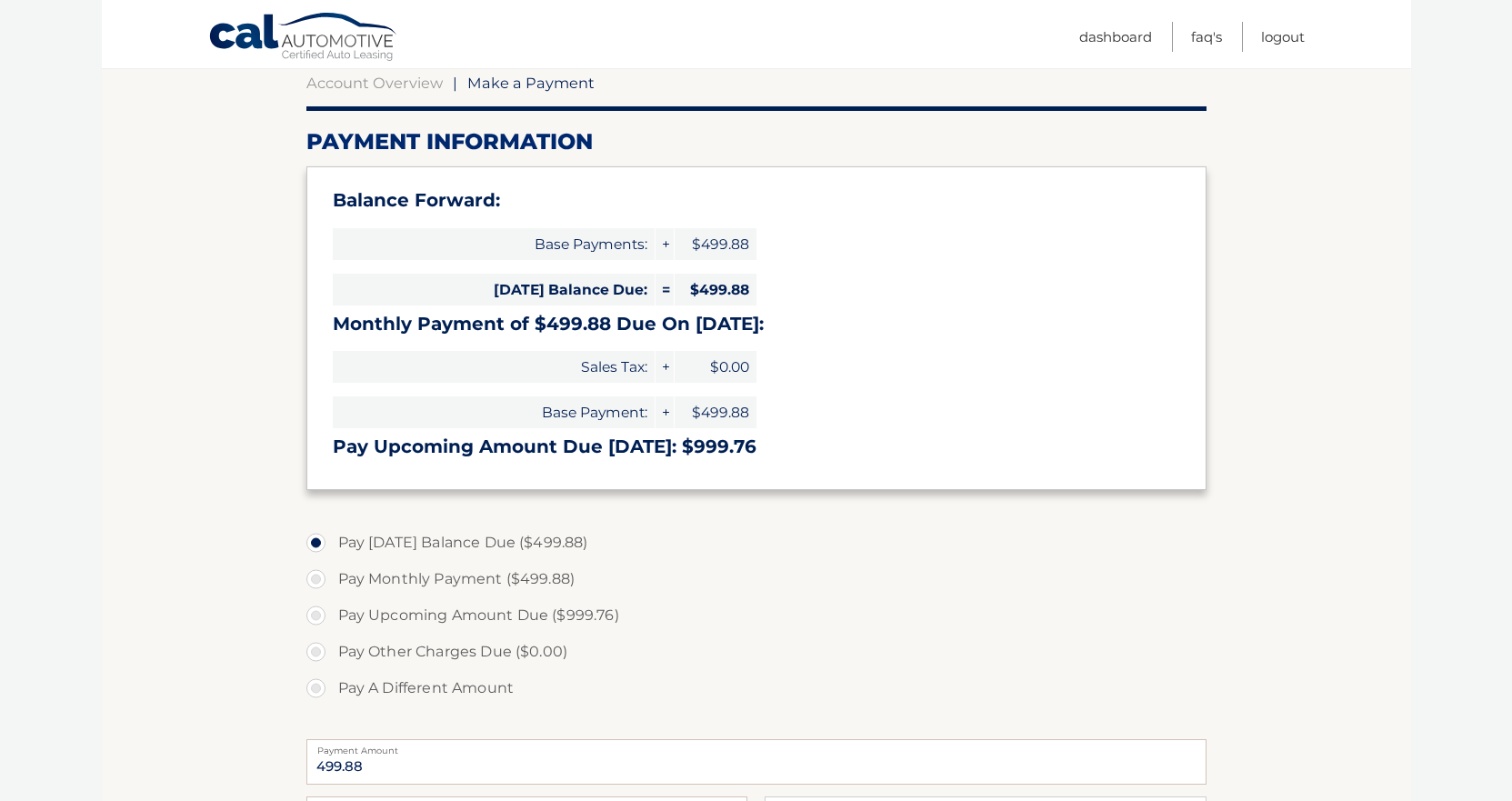
radio input "true"
click at [322, 544] on label "Pay [DATE] Balance Due ($499.88)" at bounding box center [757, 542] width 901 height 36
click at [322, 544] on input "Pay [DATE] Balance Due ($499.88)" at bounding box center [323, 538] width 18 height 29
radio input "true"
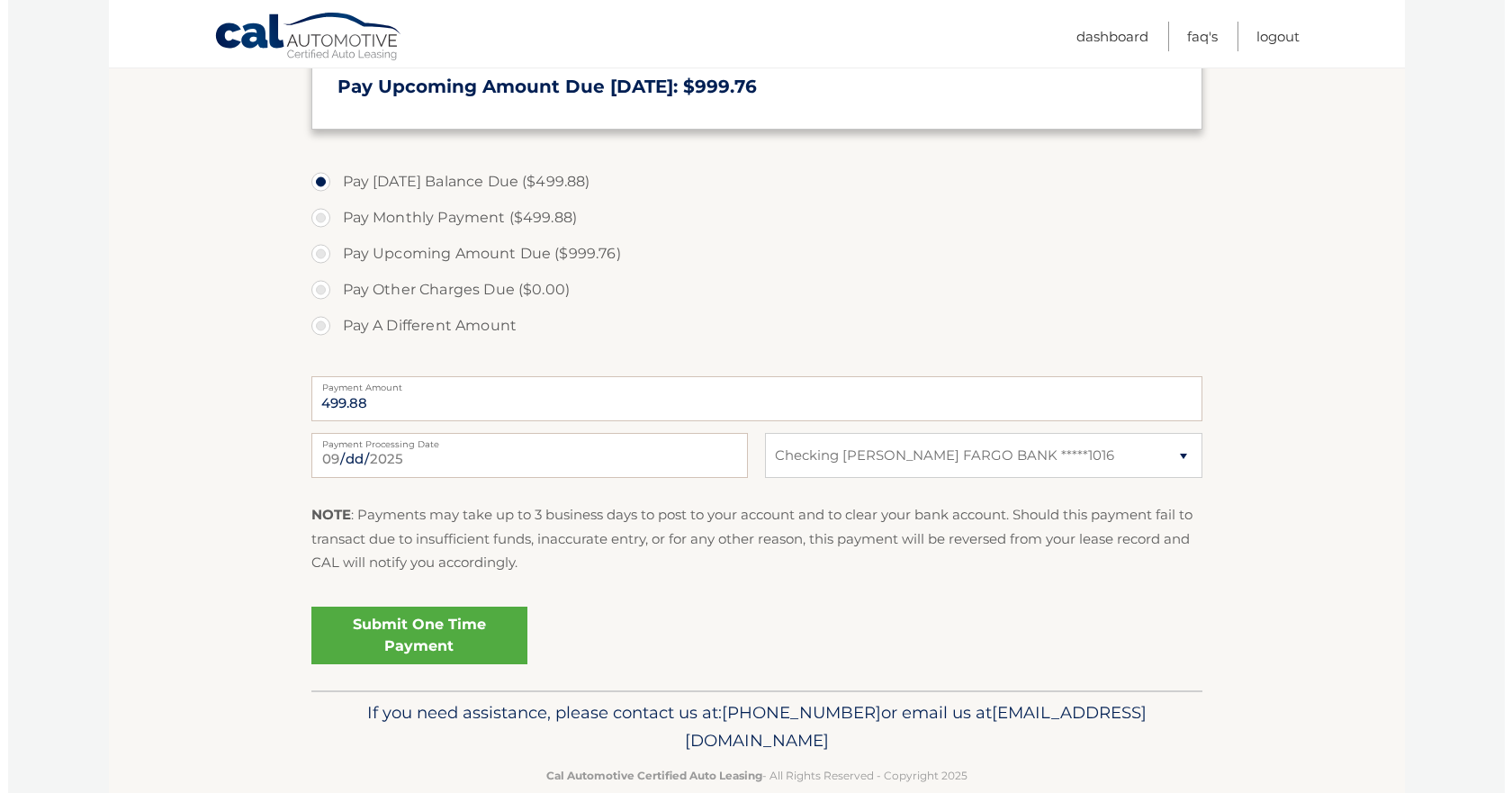
scroll to position [540, 0]
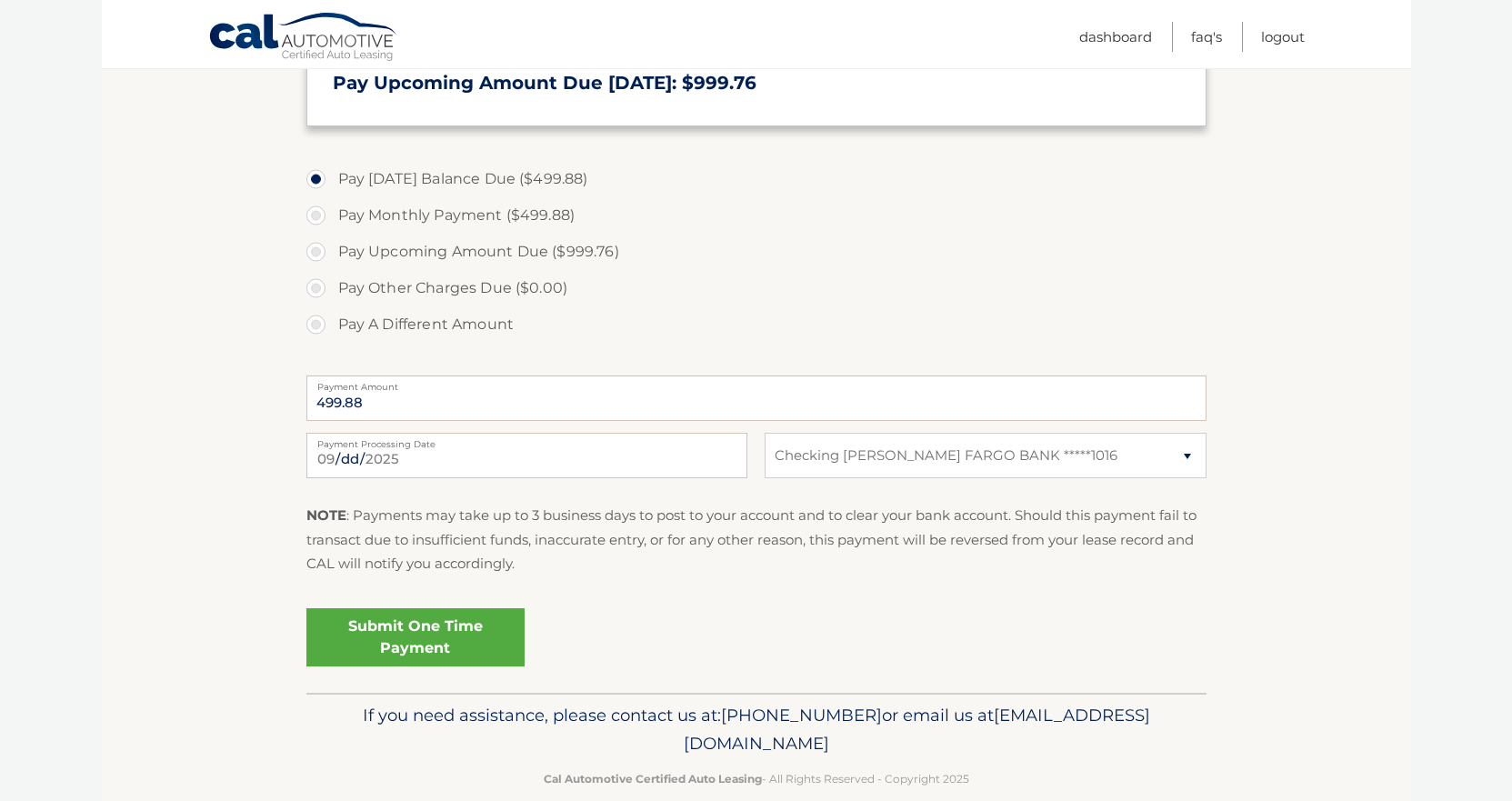
click at [406, 633] on link "Submit One Time Payment" at bounding box center [415, 637] width 219 height 58
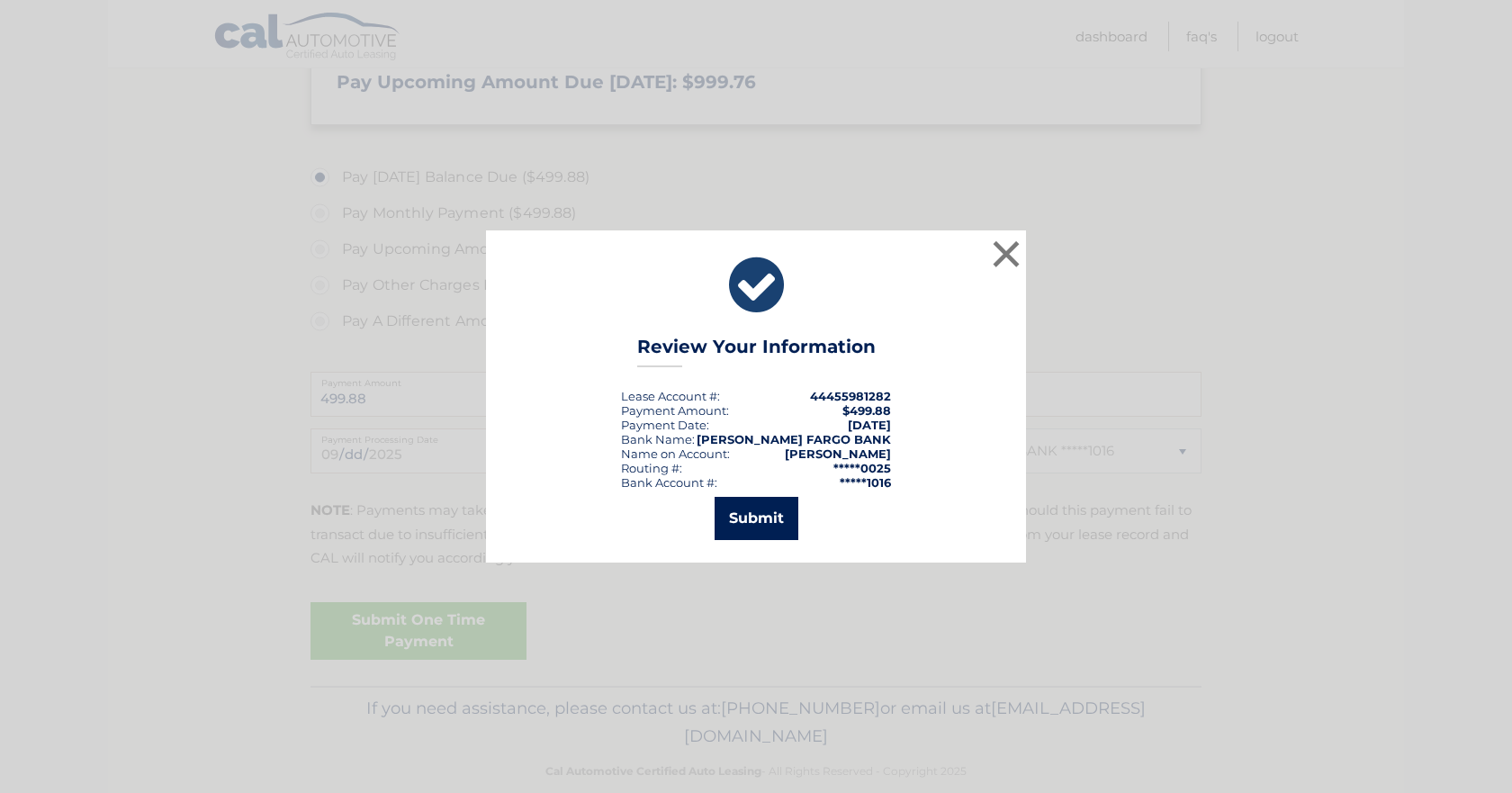
click at [744, 509] on button "Submit" at bounding box center [756, 519] width 84 height 44
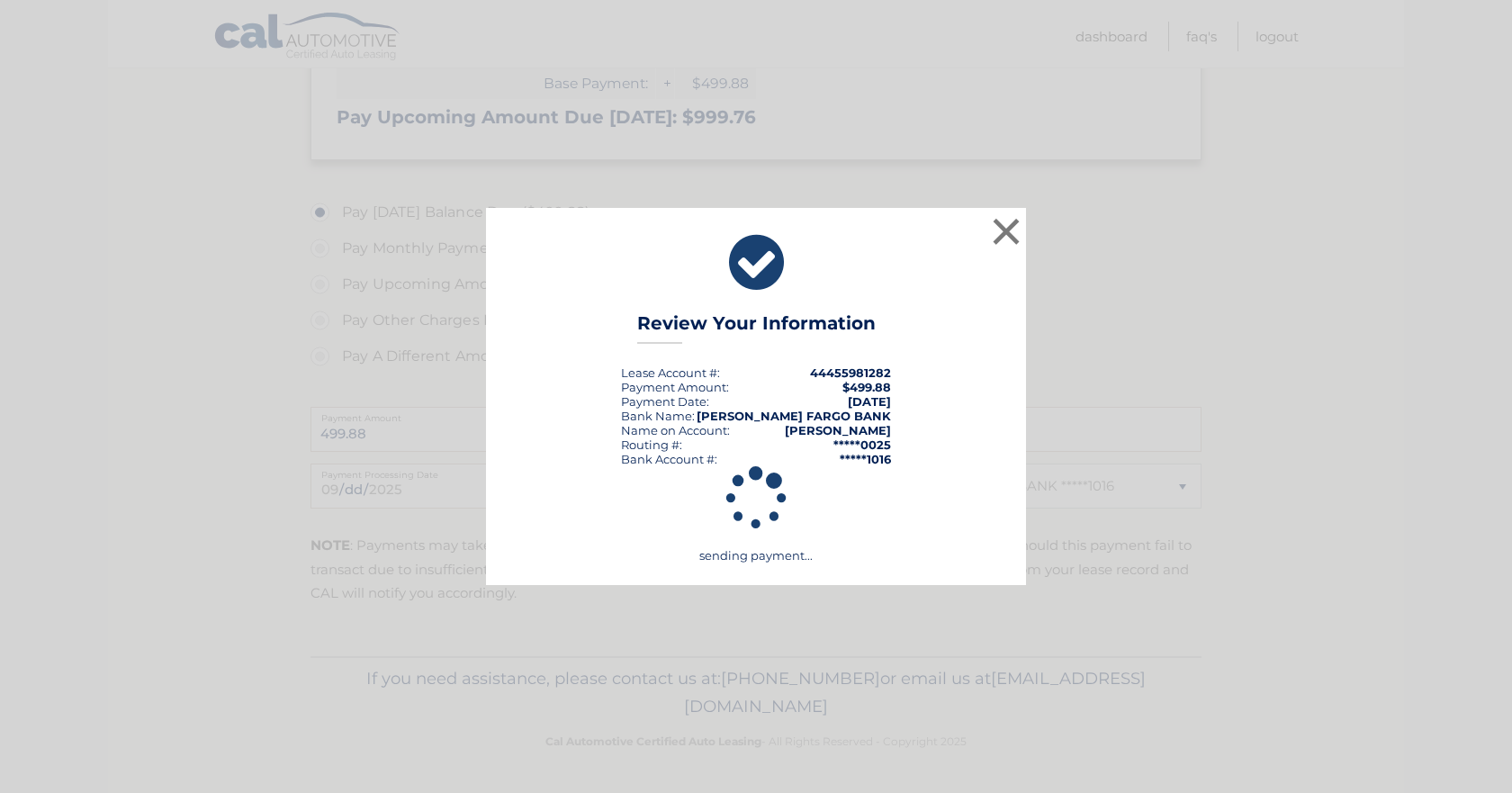
scroll to position [505, 0]
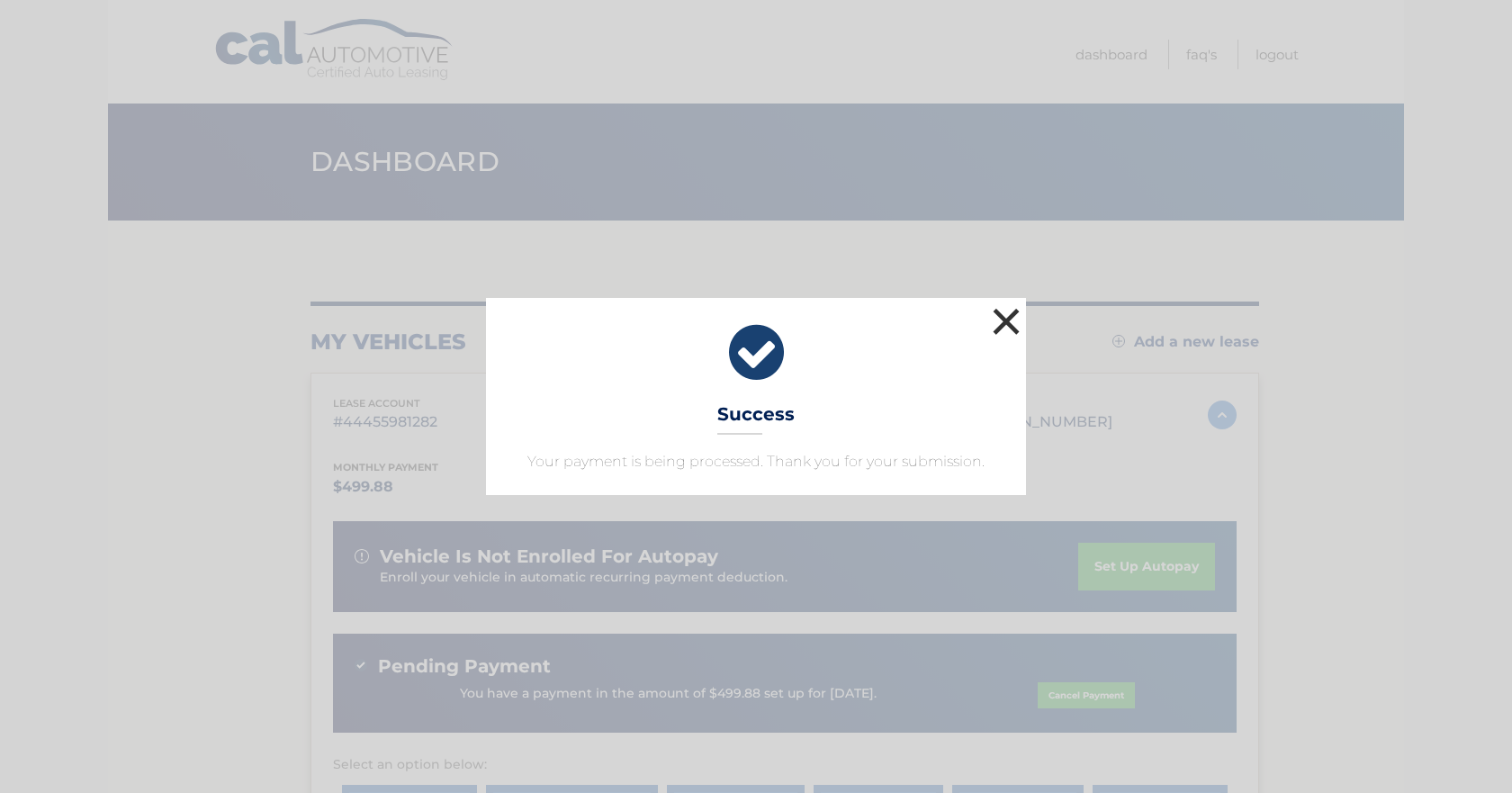
click at [1005, 322] on button "×" at bounding box center [1006, 321] width 36 height 36
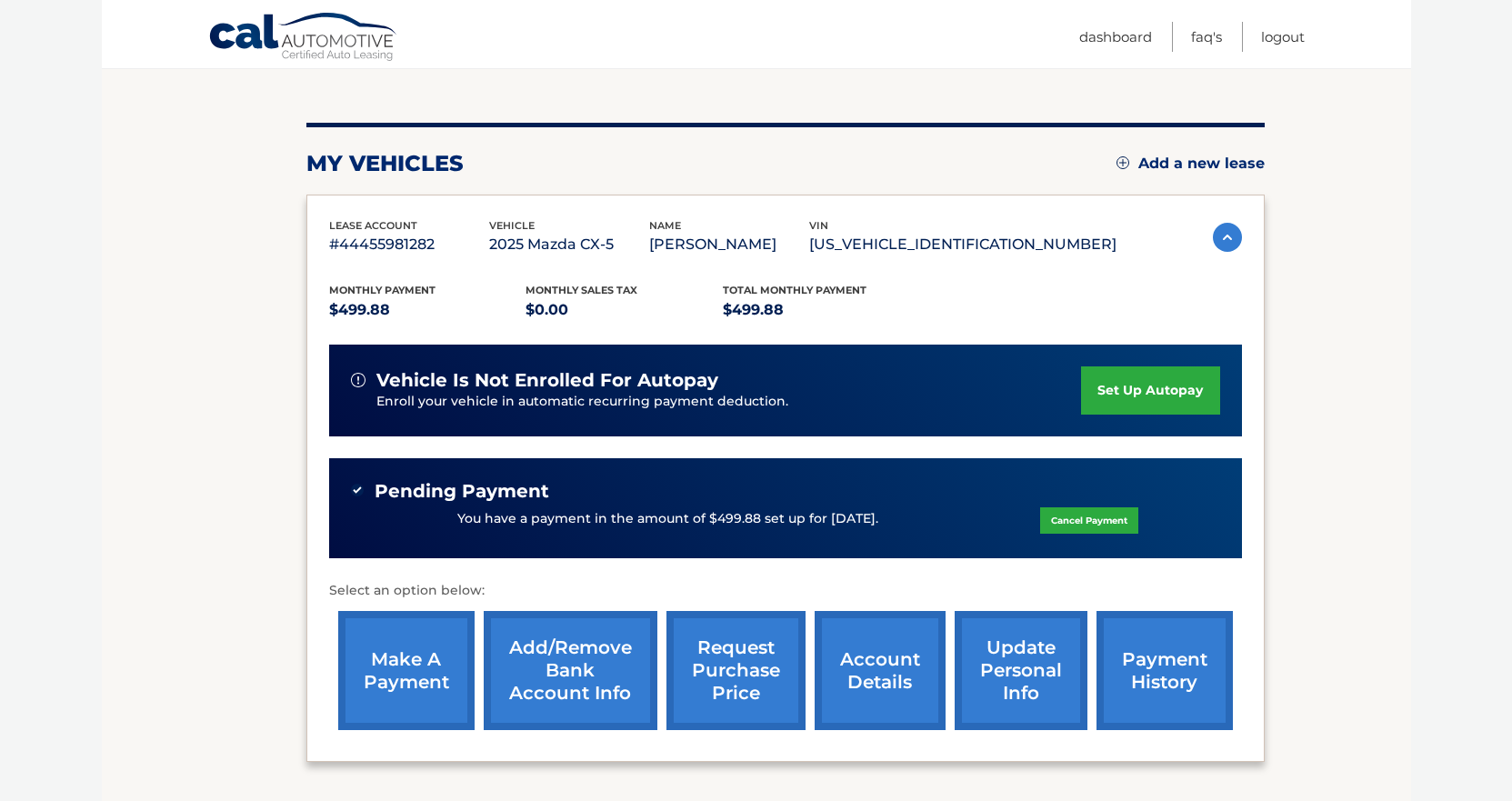
scroll to position [273, 0]
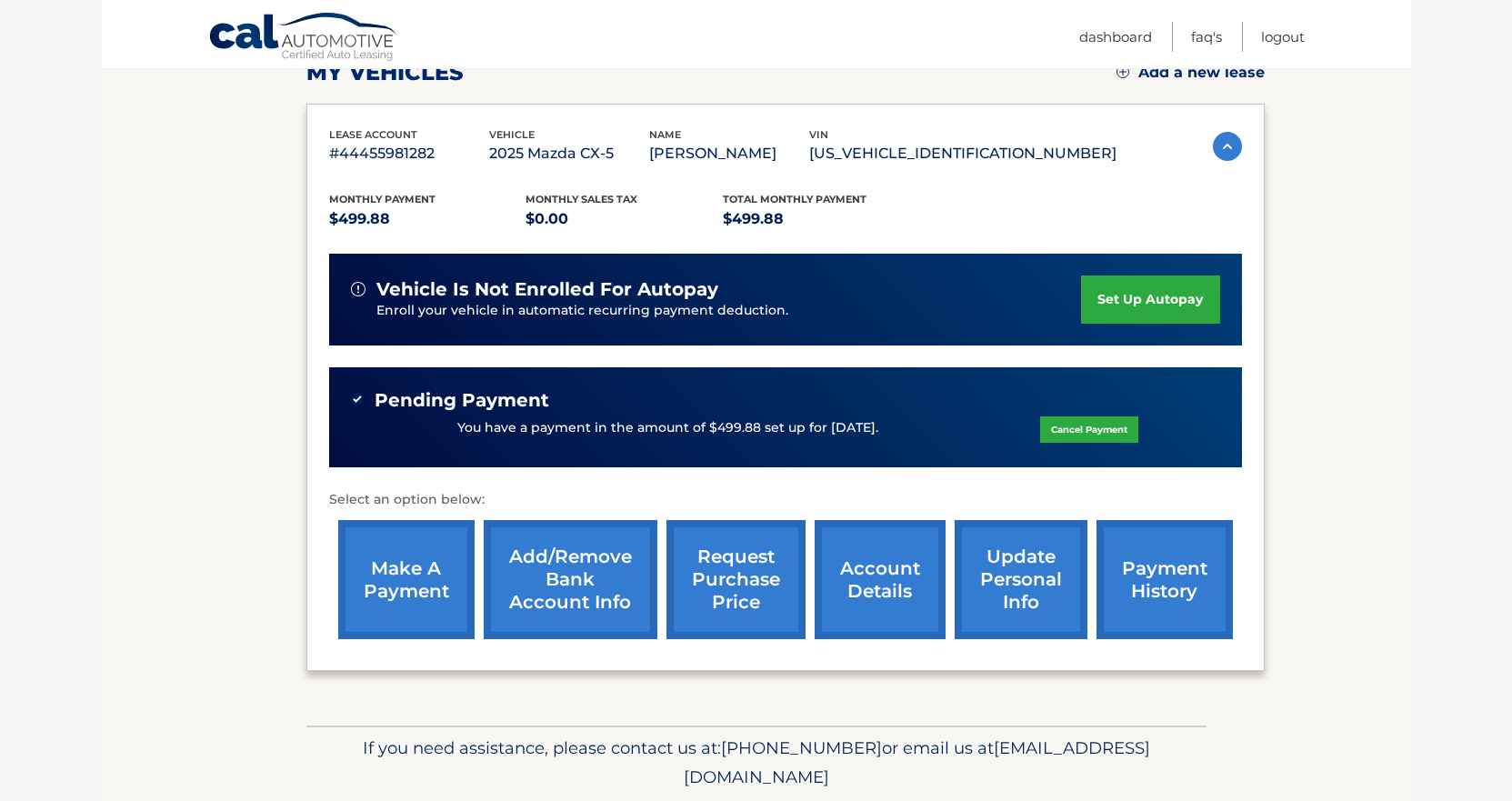
click at [1146, 297] on link "set up autopay" at bounding box center [1150, 300] width 138 height 48
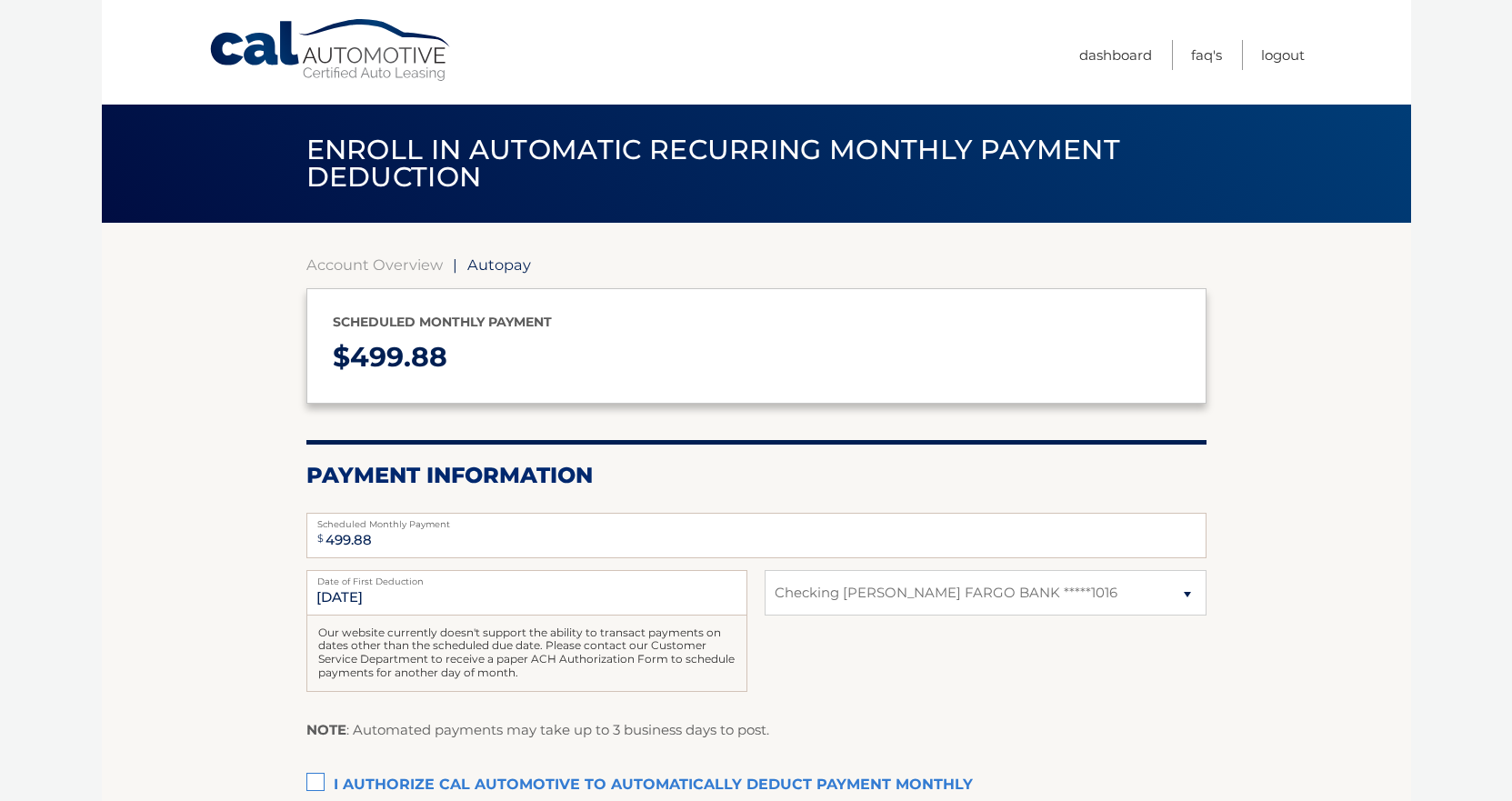
select select "M2EyNjRlOTUtMzNkMy00N2NmLTk4MzgtYjdlYTlkYmRkNjgz"
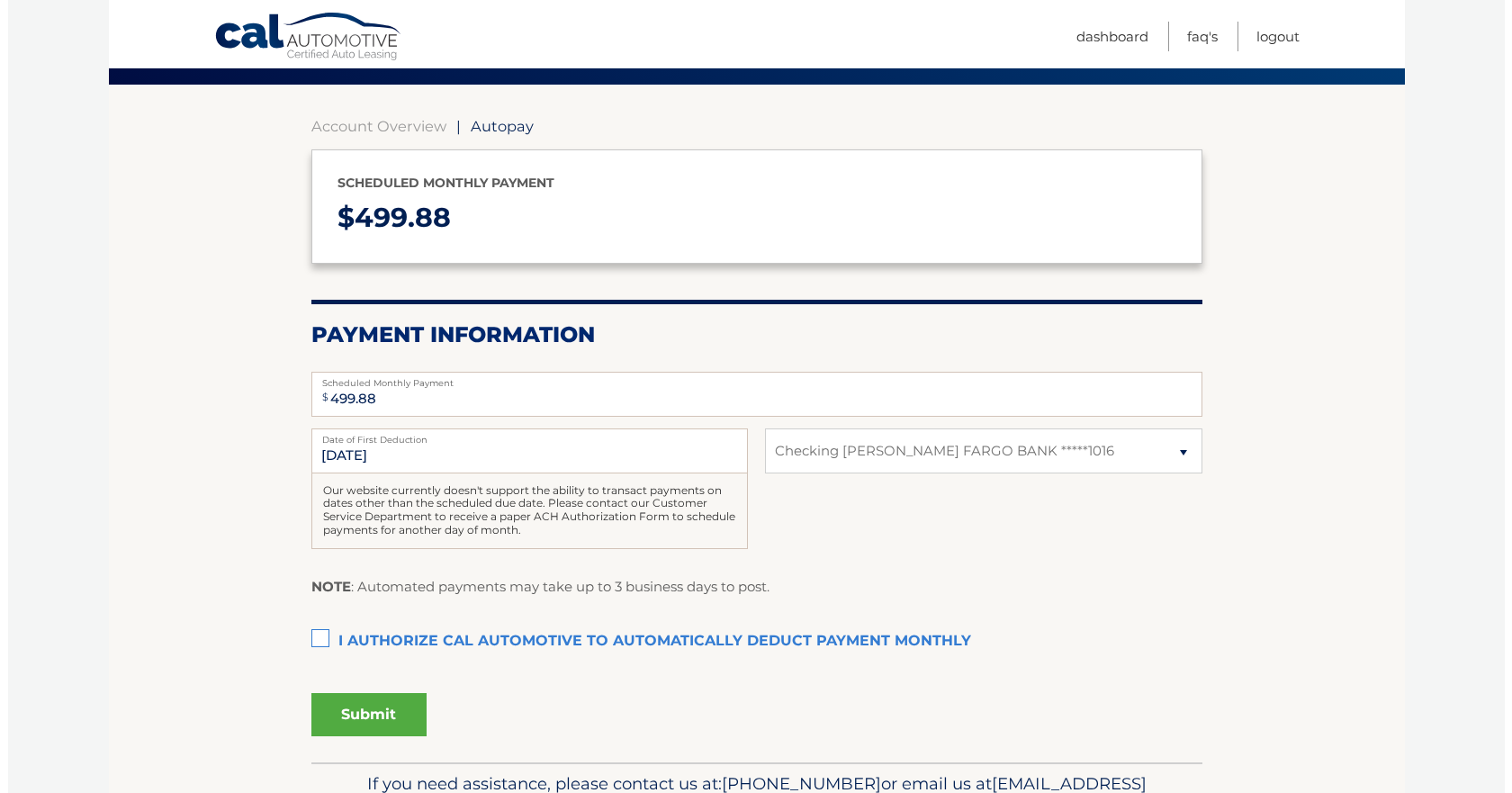
scroll to position [180, 0]
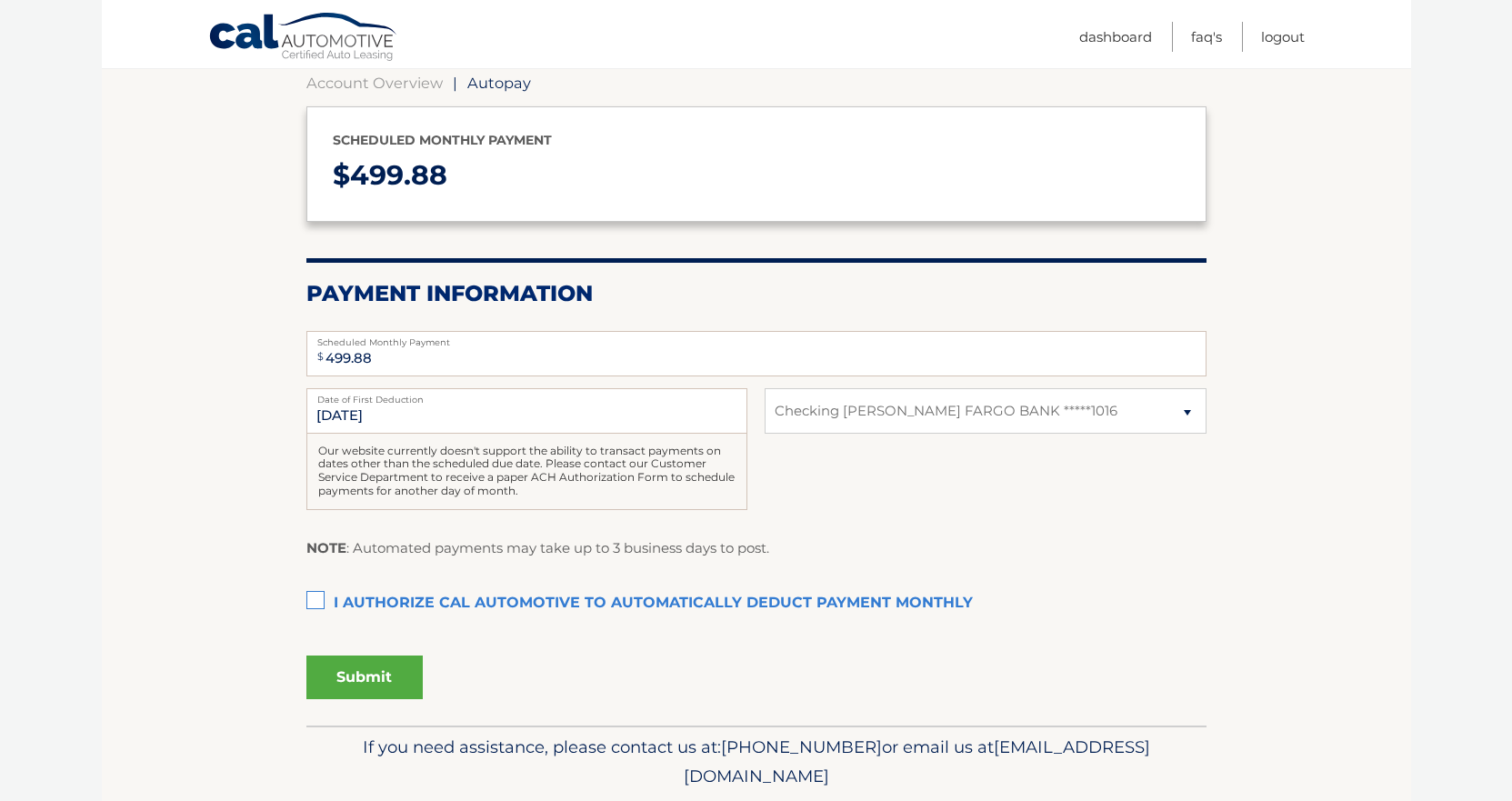
click at [314, 600] on label "I authorize cal automotive to automatically deduct payment monthly This checkbo…" at bounding box center [757, 603] width 901 height 36
click at [0, 0] on input "I authorize cal automotive to automatically deduct payment monthly This checkbo…" at bounding box center [0, 0] width 0 height 0
click at [351, 684] on button "Submit" at bounding box center [365, 678] width 117 height 44
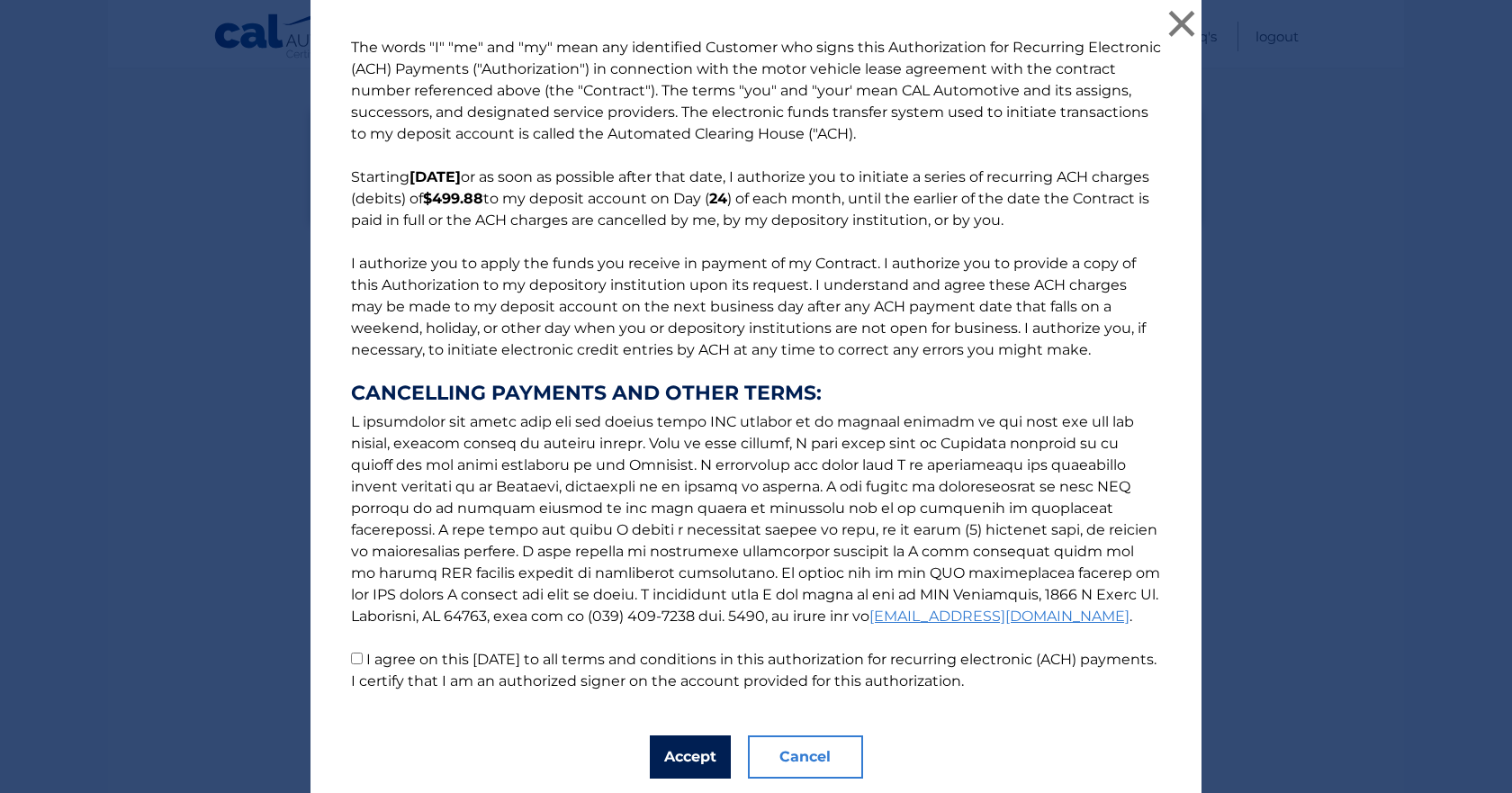
click at [677, 755] on button "Accept" at bounding box center [690, 757] width 81 height 44
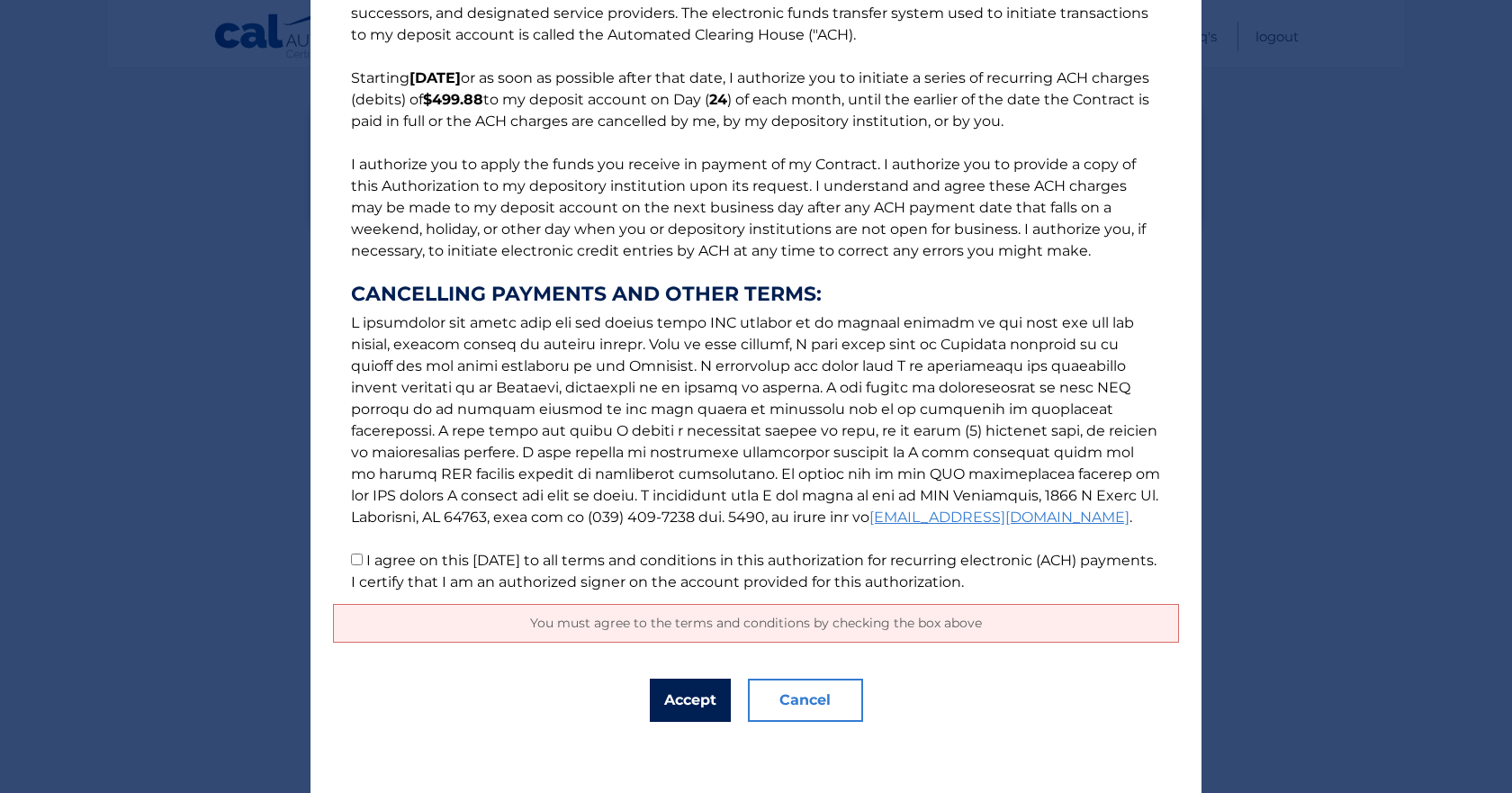
scroll to position [100, 0]
click at [673, 699] on button "Accept" at bounding box center [690, 700] width 81 height 44
click at [351, 555] on input "I agree on this 09/04/2025 to all terms and conditions in this authorization fo…" at bounding box center [357, 559] width 12 height 12
checkbox input "true"
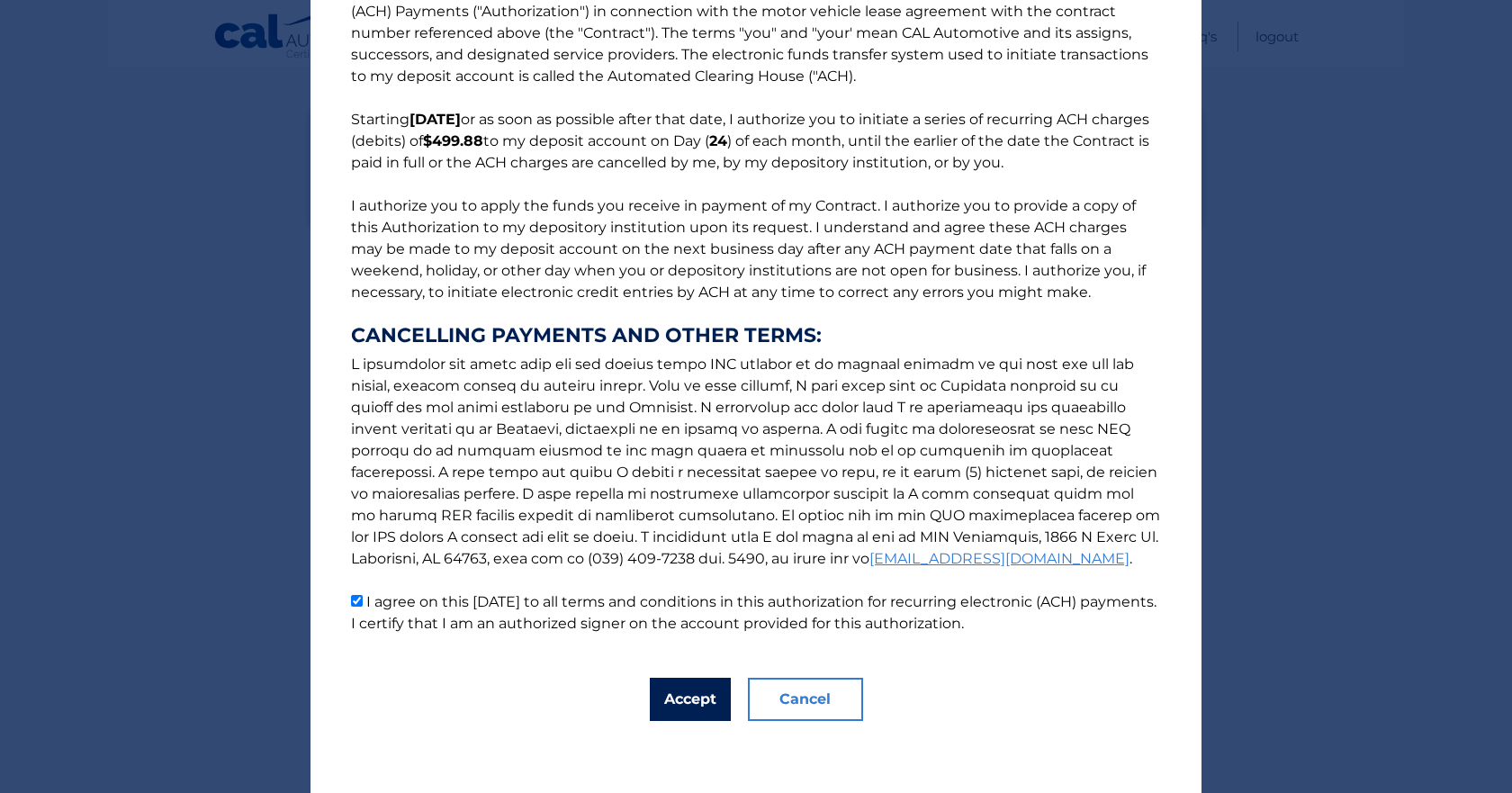
click at [667, 700] on button "Accept" at bounding box center [690, 700] width 81 height 44
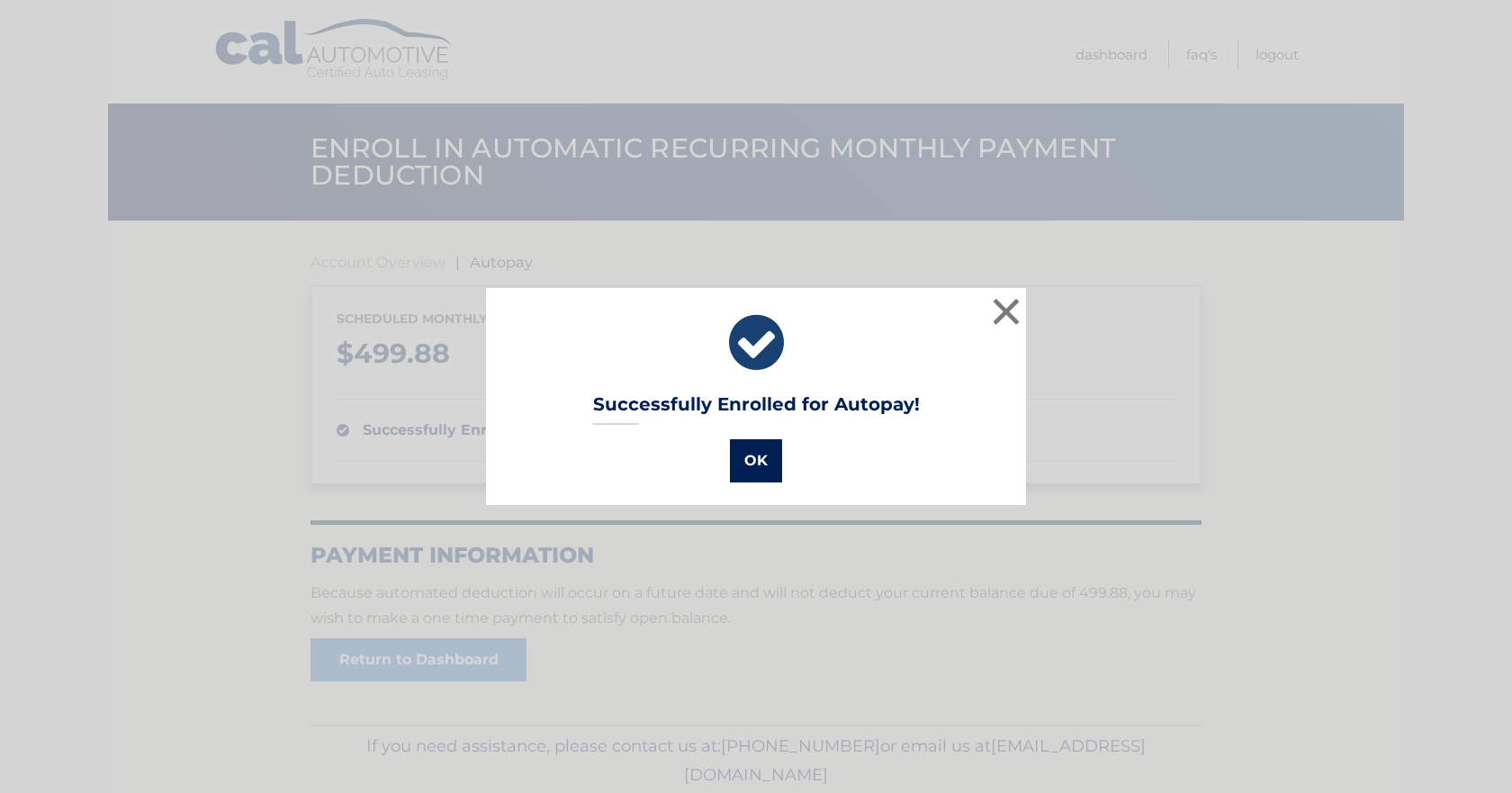
click at [762, 463] on button "OK" at bounding box center [756, 461] width 52 height 44
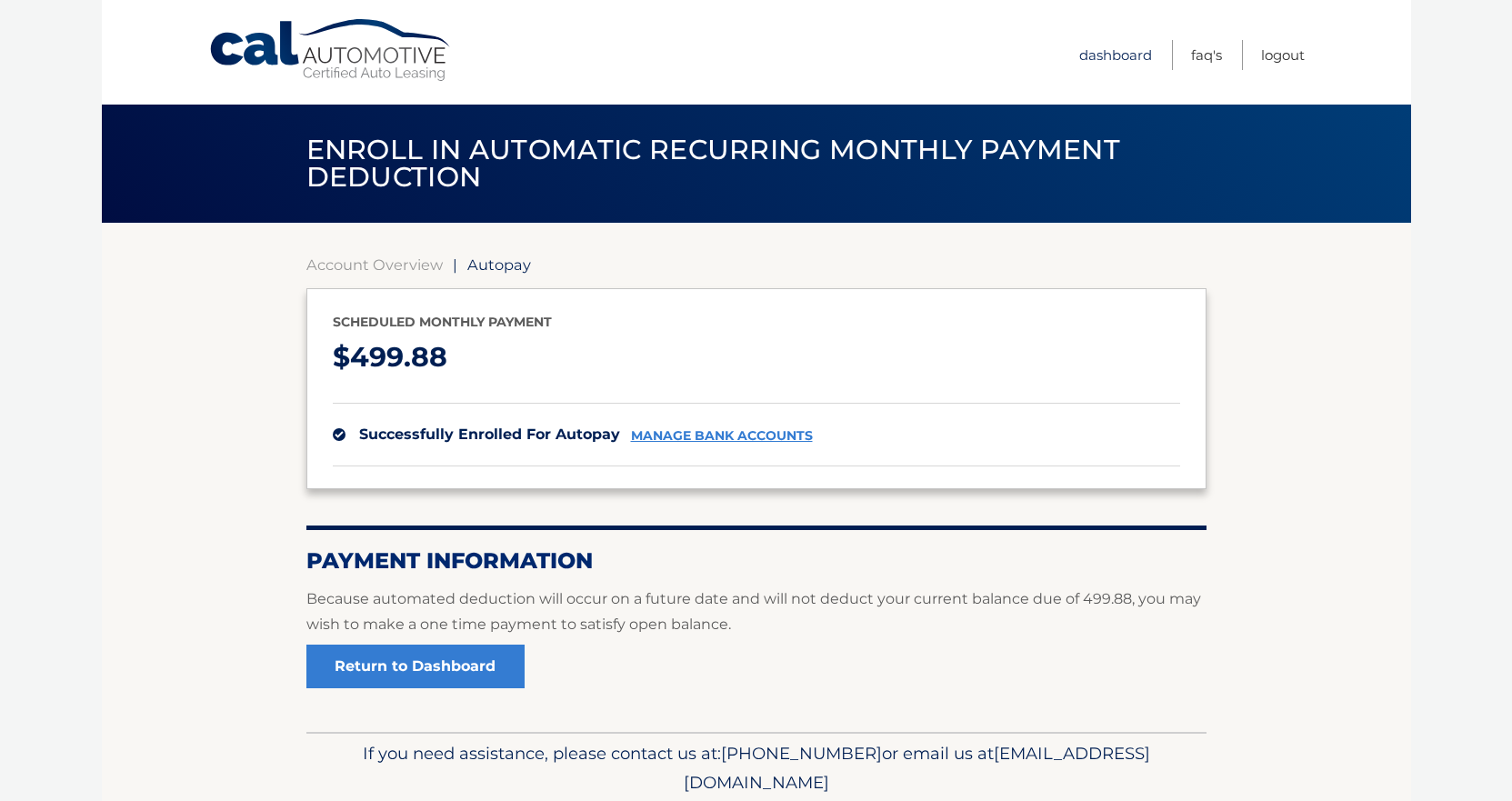
click at [1092, 42] on link "Dashboard" at bounding box center [1116, 55] width 73 height 30
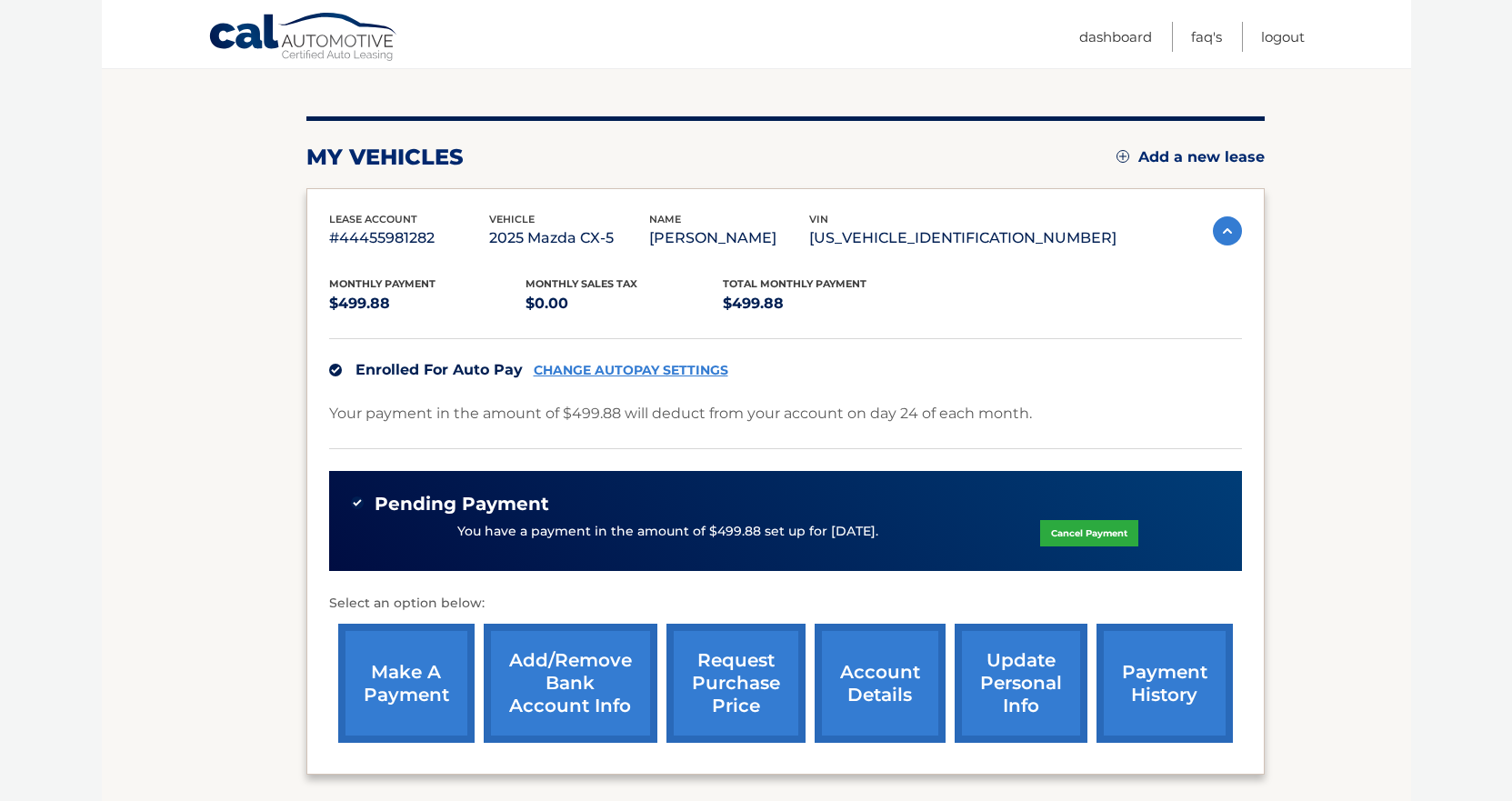
scroll to position [355, 0]
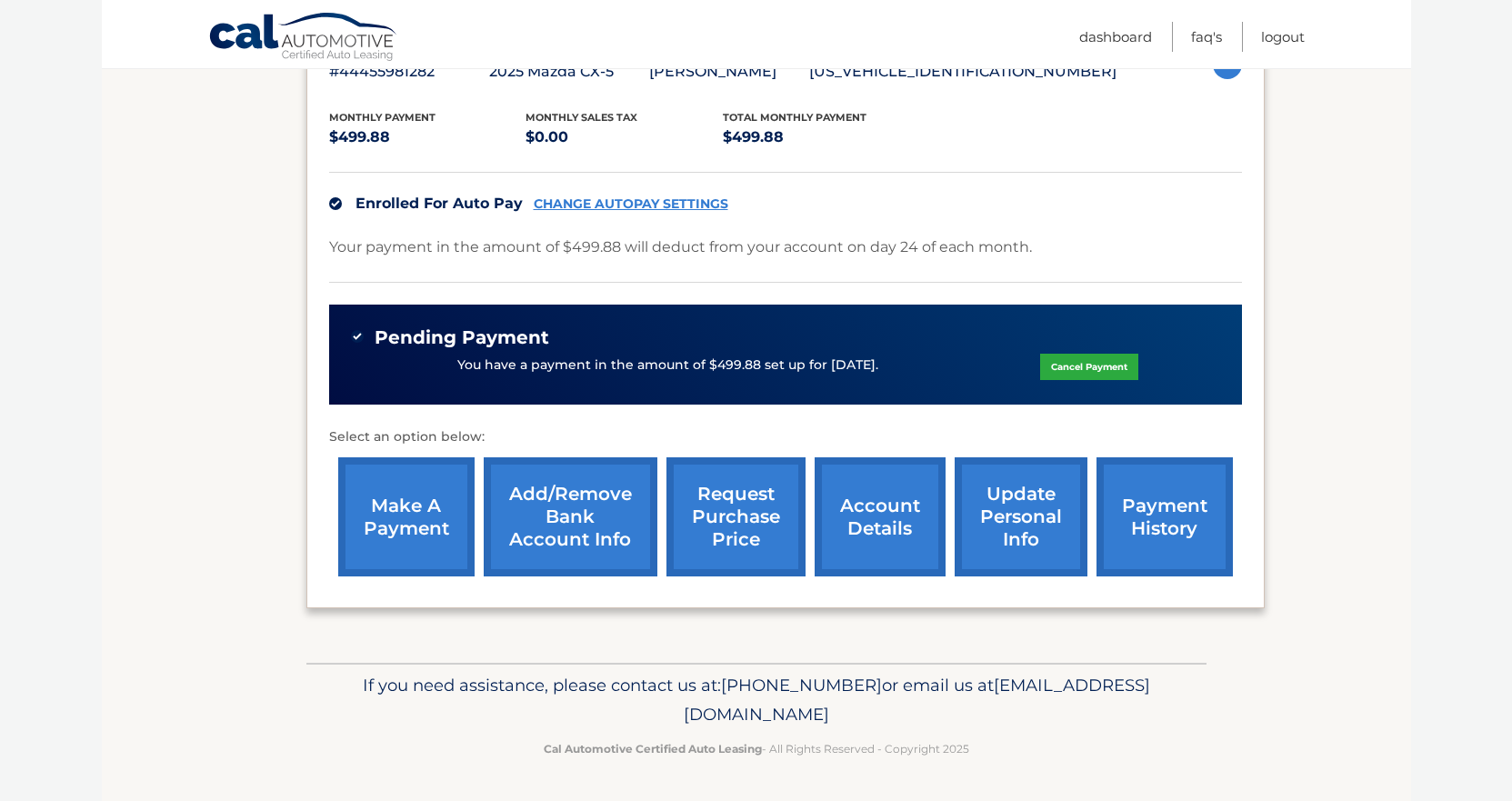
click at [916, 505] on link "account details" at bounding box center [880, 516] width 131 height 119
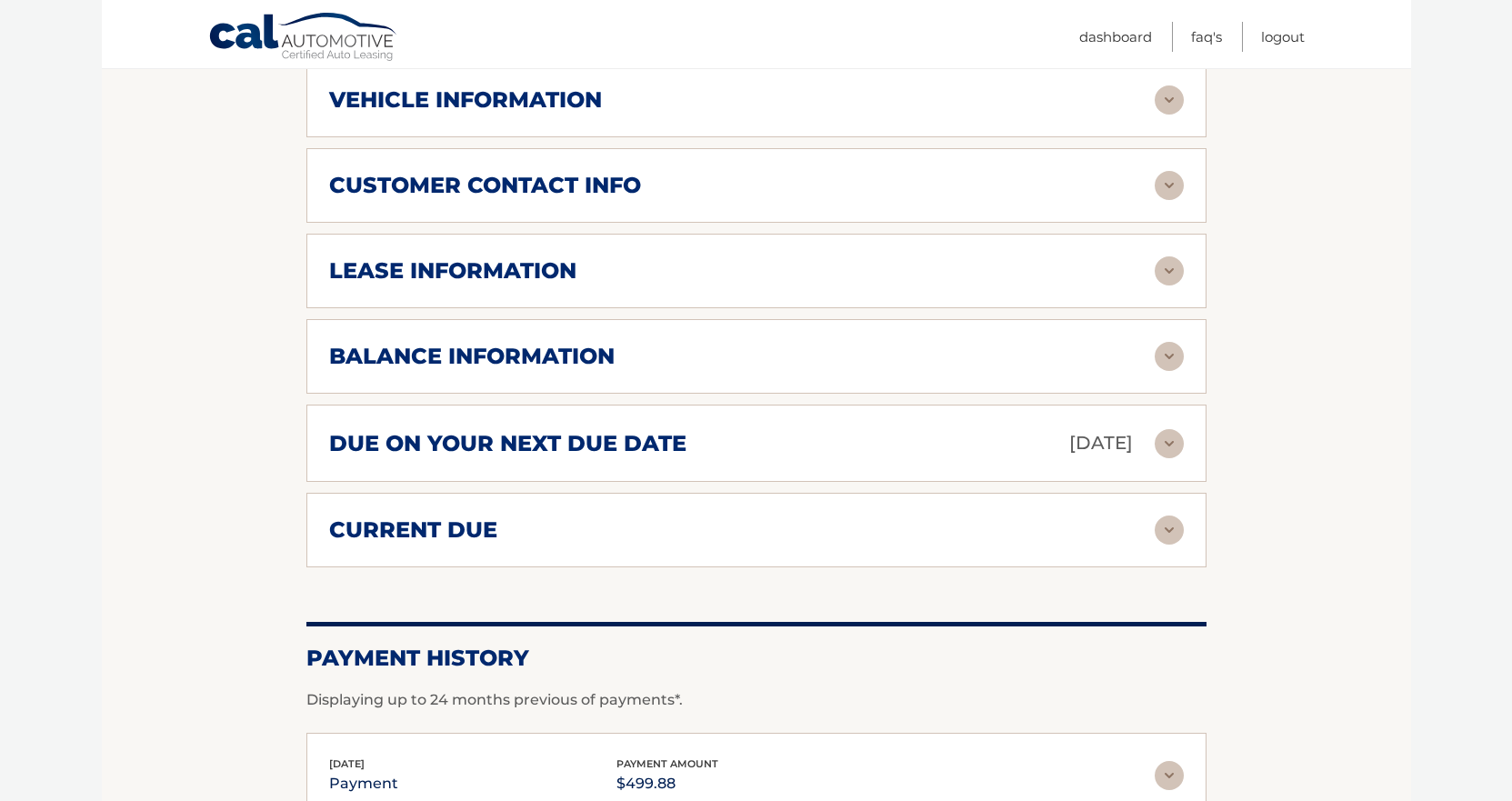
scroll to position [910, 0]
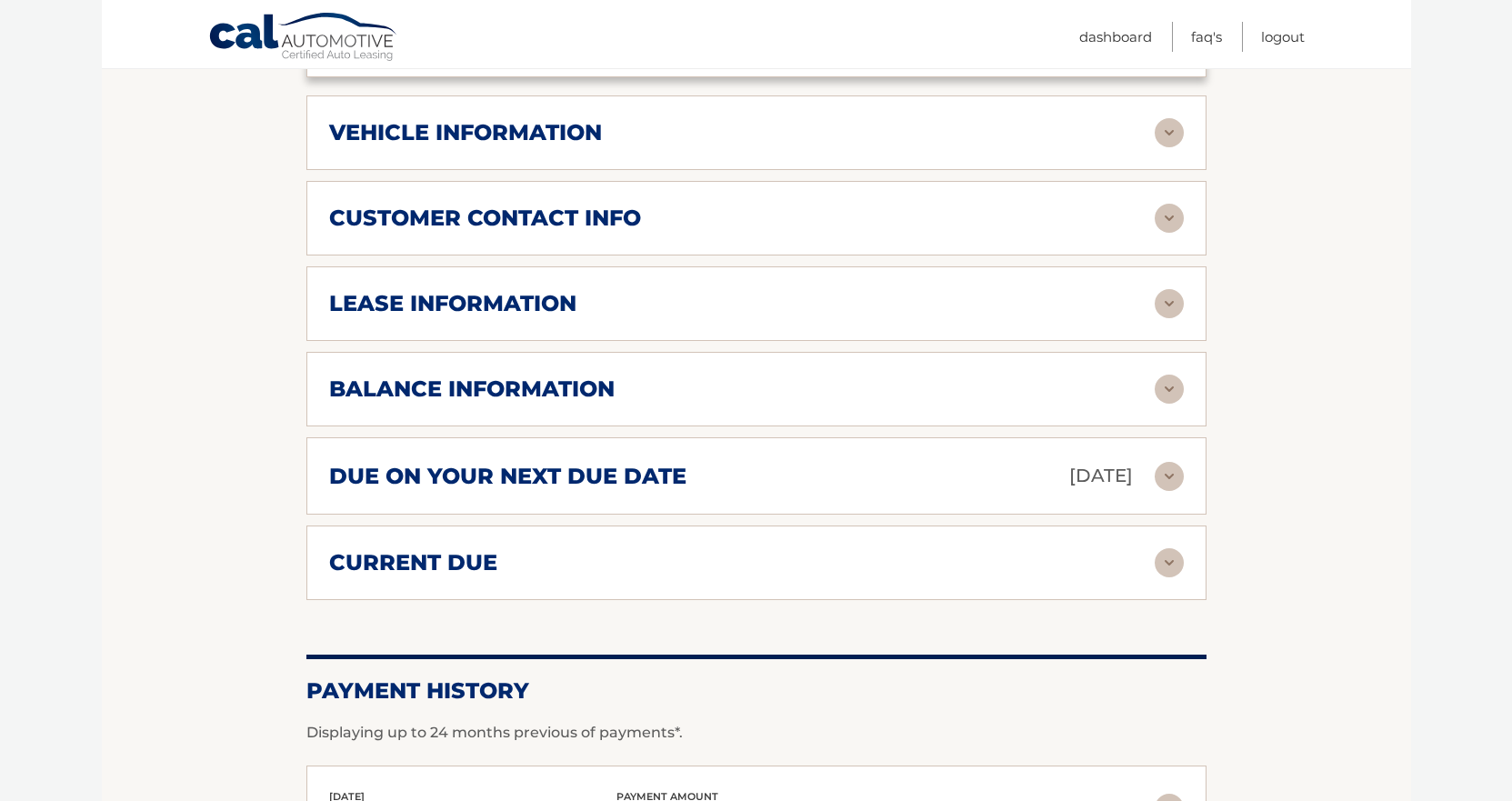
click at [1169, 138] on img at bounding box center [1169, 132] width 29 height 29
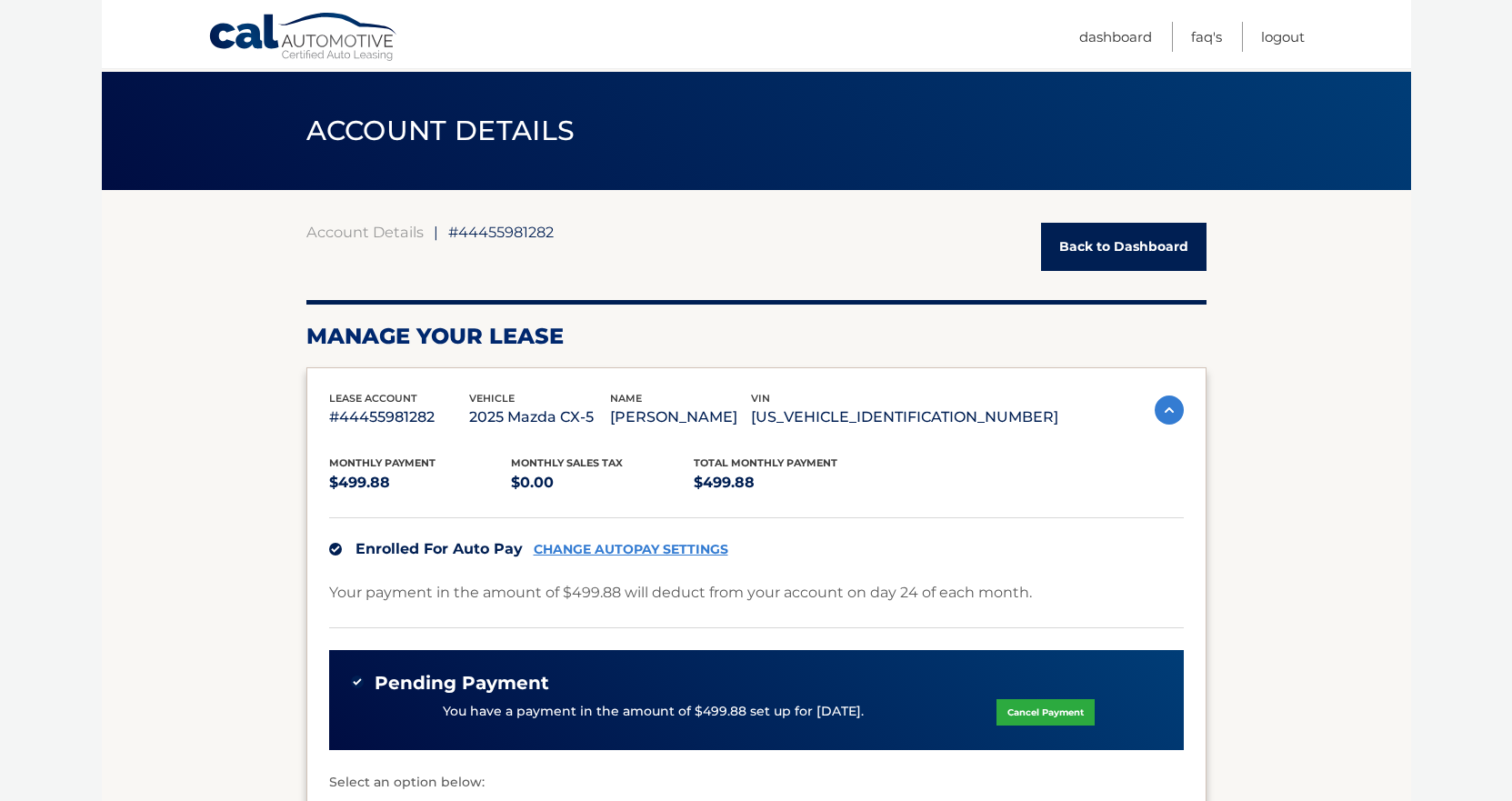
scroll to position [0, 0]
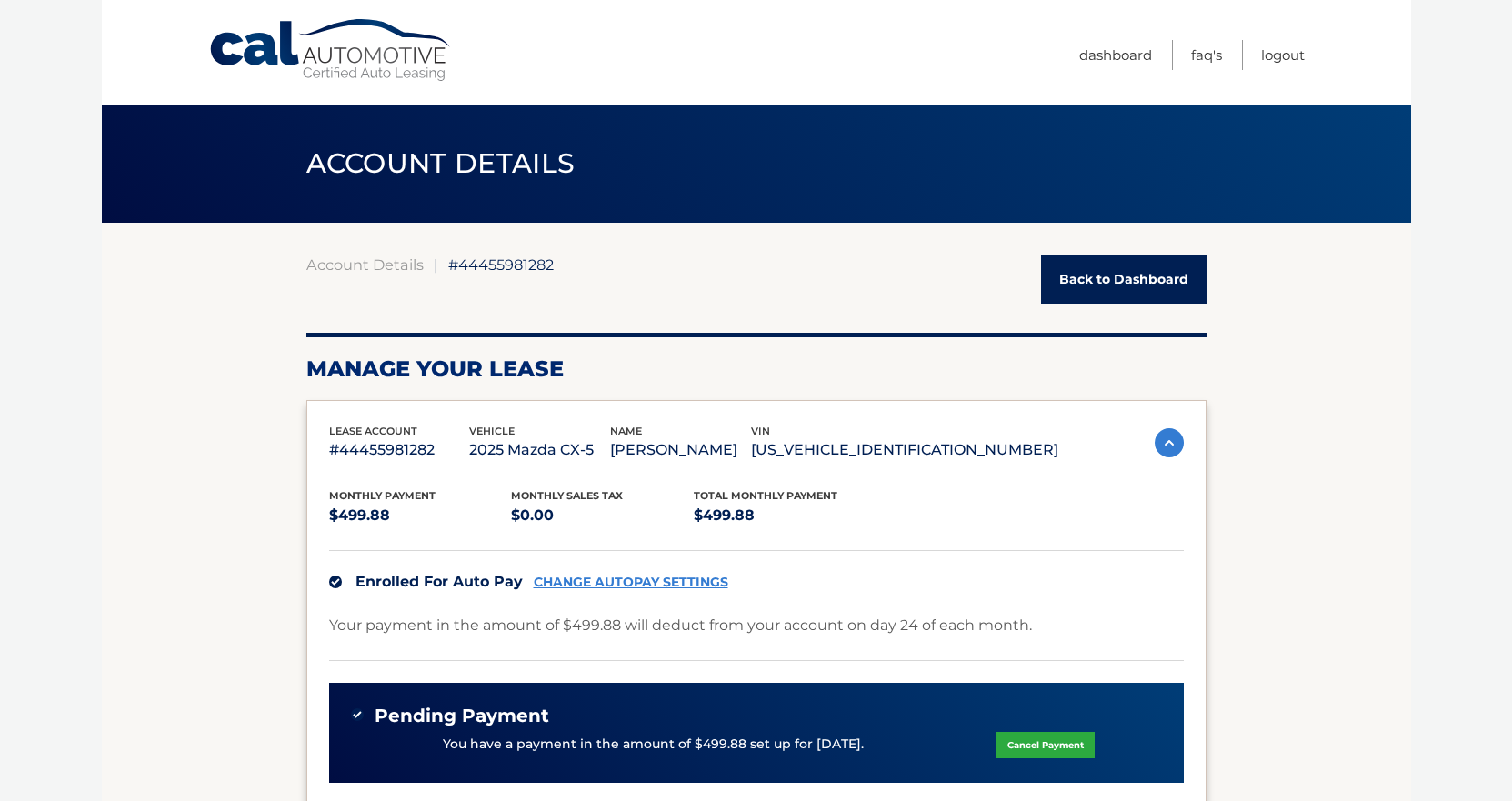
click at [1146, 270] on link "Back to Dashboard" at bounding box center [1125, 280] width 166 height 48
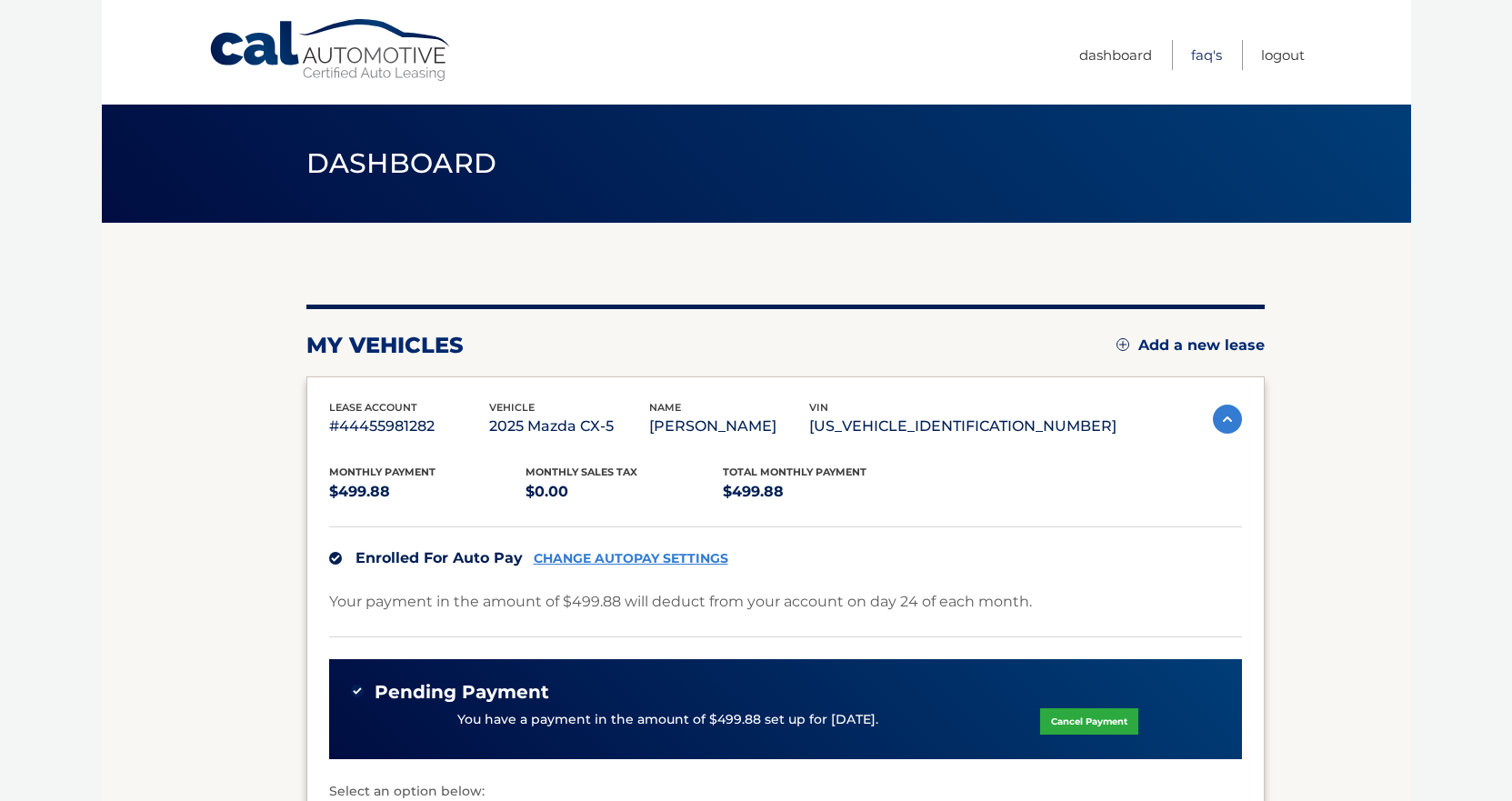
click at [1192, 57] on link "FAQ's" at bounding box center [1206, 55] width 31 height 30
